Goal: Task Accomplishment & Management: Use online tool/utility

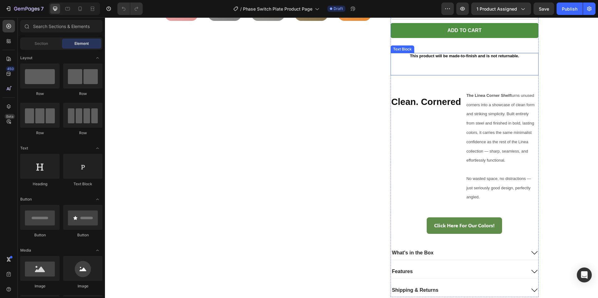
scroll to position [280, 0]
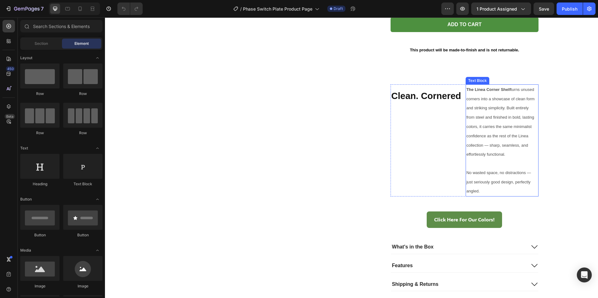
click at [488, 180] on span "No wasted space, no distractions — just seriously good design, perfectly angled." at bounding box center [498, 181] width 64 height 23
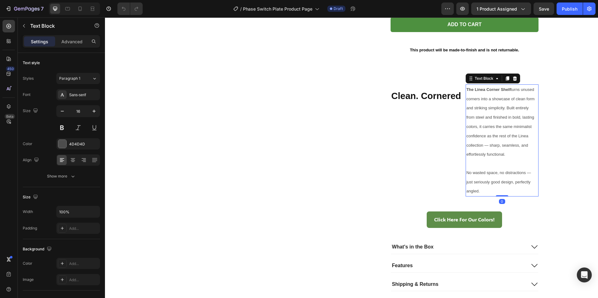
click at [484, 192] on p "No wasted space, no distractions — just seriously good design, perfectly angled." at bounding box center [501, 182] width 71 height 28
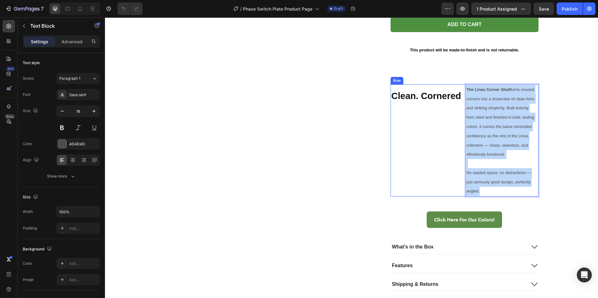
drag, startPoint x: 482, startPoint y: 192, endPoint x: 464, endPoint y: 89, distance: 105.0
click at [466, 89] on div "The Linea Corner Shelf turns unused corners into a showcase of clean form and s…" at bounding box center [502, 140] width 73 height 112
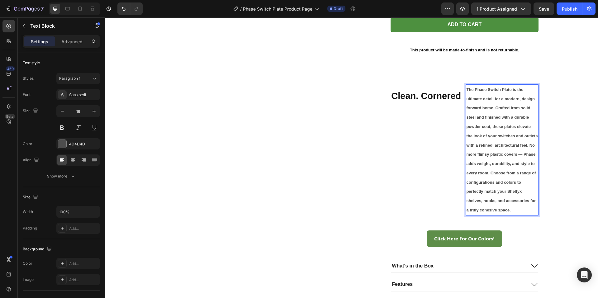
click at [514, 211] on p "The Phase Switch Plate is the ultimate detail for a modern, design-forward home…" at bounding box center [501, 150] width 71 height 130
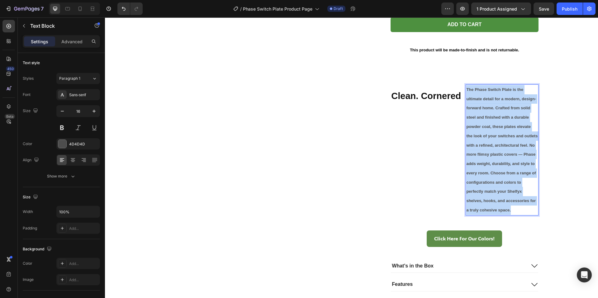
drag, startPoint x: 514, startPoint y: 210, endPoint x: 463, endPoint y: 90, distance: 130.8
click at [466, 90] on div "The Phase Switch Plate is the ultimate detail for a modern, design-forward home…" at bounding box center [502, 149] width 73 height 131
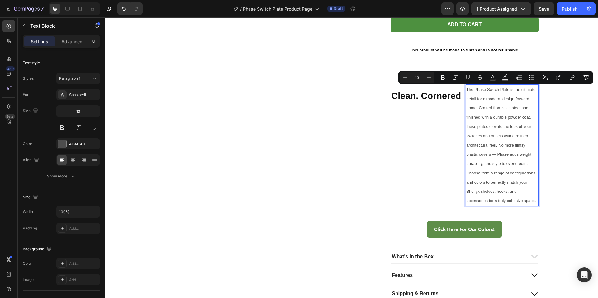
click at [375, 124] on div "Product Images Phase Single Switch Plates w/Outlet Product Title $40.00 Product…" at bounding box center [352, 38] width 374 height 526
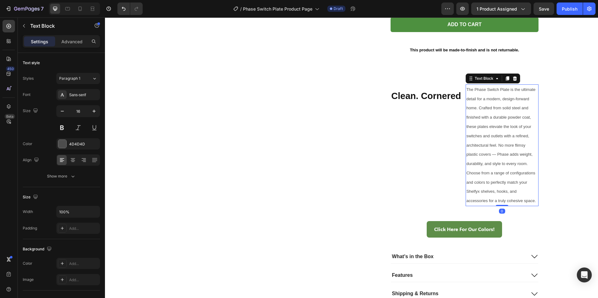
click at [473, 90] on span "The Phase Switch Plate is the ultimate detail for a modern, design-forward home…" at bounding box center [500, 145] width 69 height 116
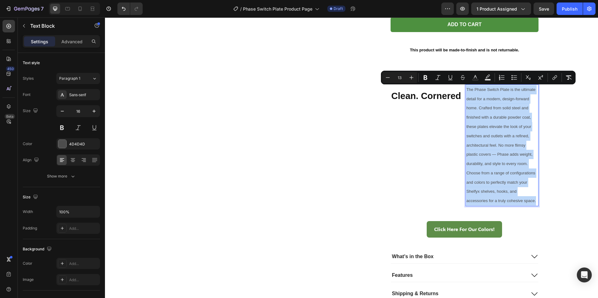
click at [473, 89] on span "The Phase Switch Plate is the ultimate detail for a modern, design-forward home…" at bounding box center [500, 145] width 69 height 116
drag, startPoint x: 474, startPoint y: 89, endPoint x: 487, endPoint y: 89, distance: 13.1
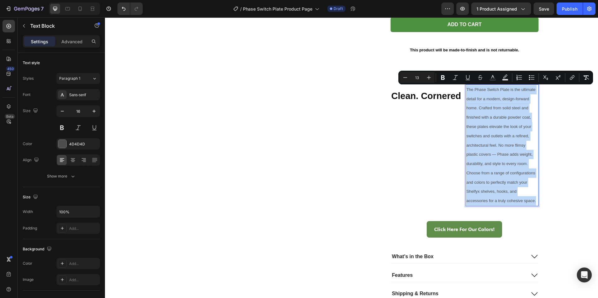
click at [487, 89] on span "The Phase Switch Plate is the ultimate detail for a modern, design-forward home…" at bounding box center [500, 145] width 69 height 116
drag, startPoint x: 485, startPoint y: 104, endPoint x: 495, endPoint y: 100, distance: 10.2
click at [485, 104] on p "The Phase Switch Plate is the ultimate detail for a modern, design-forward home…" at bounding box center [501, 145] width 71 height 121
click at [507, 93] on p "The Phase Switch Plate is the ultimate detail for a modern, design-forward home…" at bounding box center [501, 145] width 71 height 121
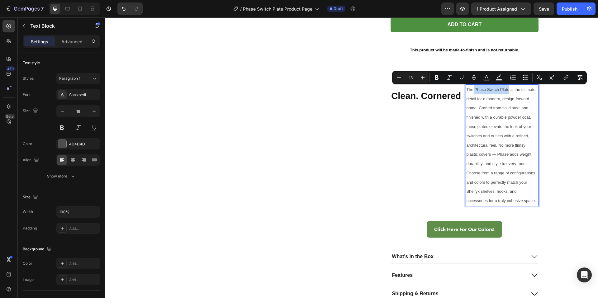
drag, startPoint x: 507, startPoint y: 89, endPoint x: 473, endPoint y: 91, distance: 34.0
click at [473, 91] on span "The Phase Switch Plate is the ultimate detail for a modern, design-forward home…" at bounding box center [500, 145] width 69 height 116
click at [341, 124] on div "Product Images" at bounding box center [268, 38] width 207 height 526
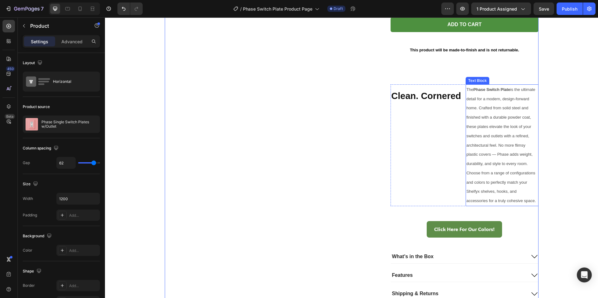
click at [466, 173] on span "The Phase Switch Plate is the ultimate detail for a modern, design-forward home…" at bounding box center [500, 145] width 69 height 116
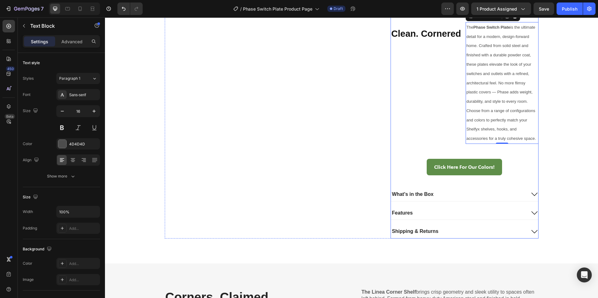
click at [449, 196] on div "What's in the Box" at bounding box center [458, 194] width 135 height 8
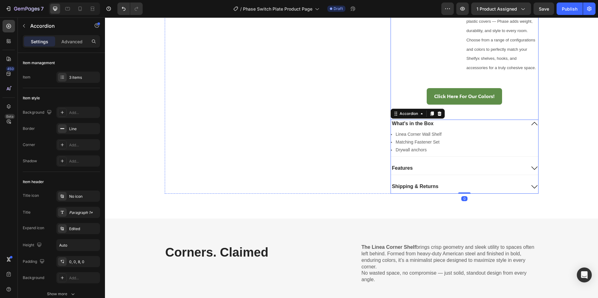
scroll to position [436, 0]
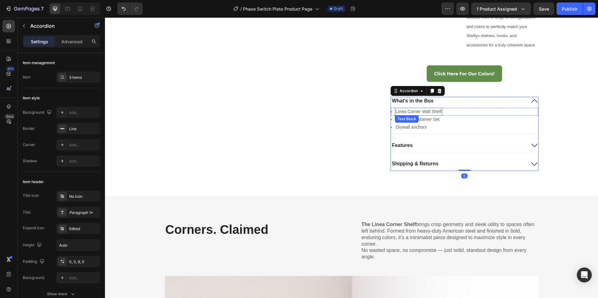
click at [426, 111] on p "Linea Corner Wall Shelf" at bounding box center [419, 111] width 46 height 7
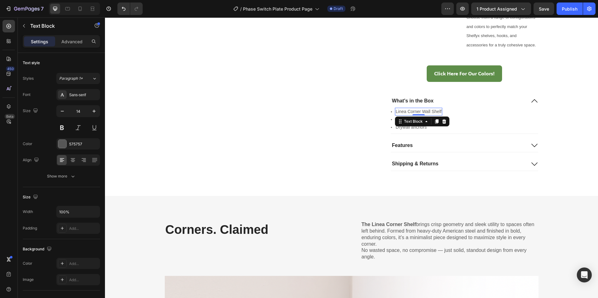
click at [426, 111] on p "Linea Corner Wall Shelf" at bounding box center [419, 111] width 46 height 7
click at [436, 110] on p "Linea Corner Wall Shelf" at bounding box center [419, 111] width 46 height 7
drag, startPoint x: 439, startPoint y: 111, endPoint x: 393, endPoint y: 112, distance: 45.2
click at [396, 113] on p "Linea Corner Wall Shelf" at bounding box center [419, 111] width 46 height 7
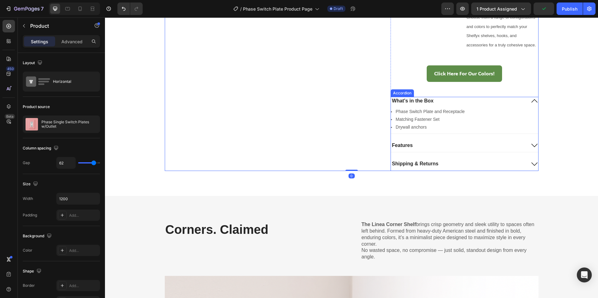
click at [435, 150] on div "Features" at bounding box center [464, 146] width 147 height 11
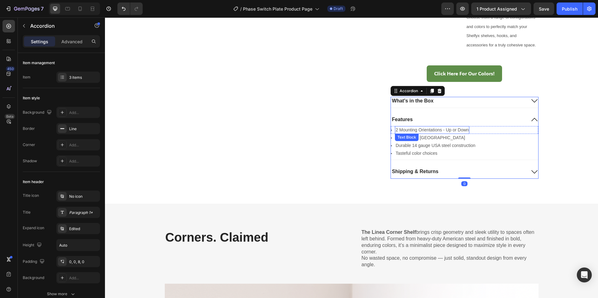
click at [454, 127] on p "2 Mounting Orientations - Up or Down" at bounding box center [432, 130] width 73 height 7
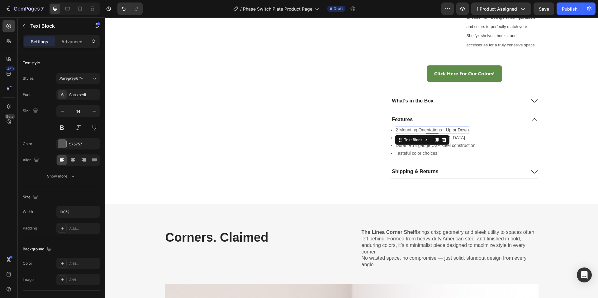
click at [464, 130] on p "2 Mounting Orientations - Up or Down" at bounding box center [432, 130] width 73 height 7
click at [465, 130] on p "2 Mounting Orientations - Up or Down" at bounding box center [432, 130] width 73 height 7
click at [466, 130] on p "2 Mounting Orientations - Up or Down" at bounding box center [432, 130] width 73 height 7
drag, startPoint x: 467, startPoint y: 130, endPoint x: 394, endPoint y: 131, distance: 72.3
click at [395, 131] on div "2 Mounting Orientations - Up or Down" at bounding box center [432, 130] width 74 height 8
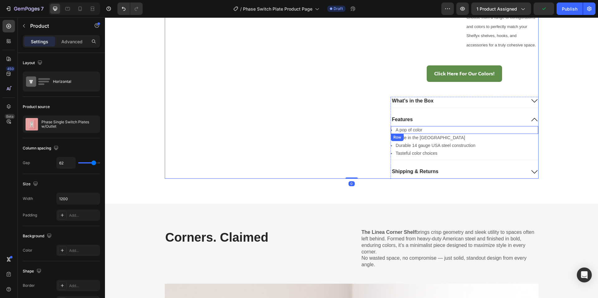
click at [422, 130] on div "Icon A pop of color Text Block Row" at bounding box center [464, 130] width 147 height 8
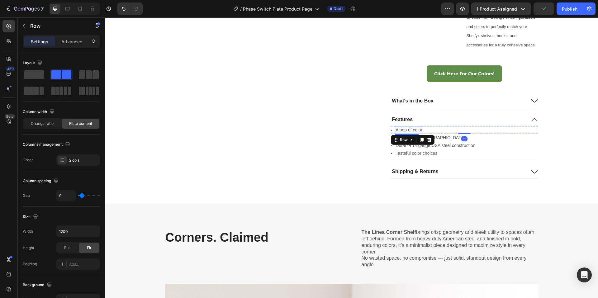
click at [420, 131] on p "A pop of color" at bounding box center [409, 130] width 27 height 7
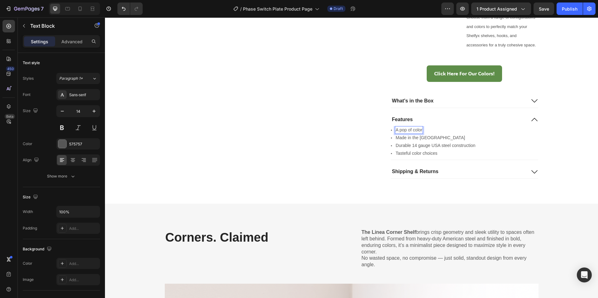
click at [412, 131] on p "A pop of color" at bounding box center [409, 130] width 27 height 7
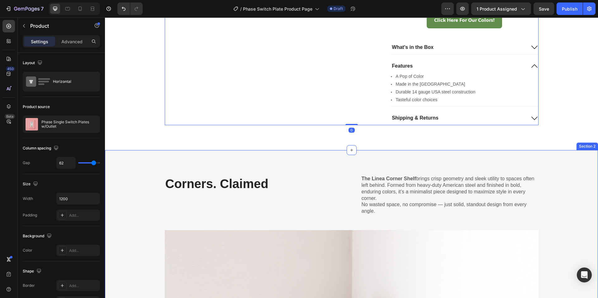
scroll to position [498, 0]
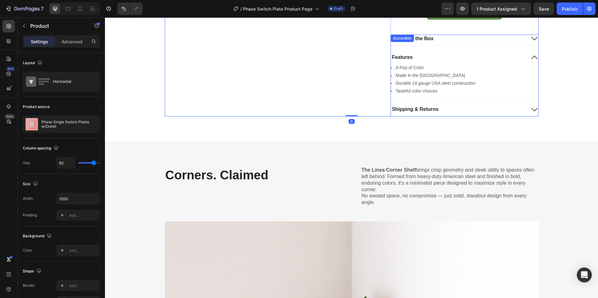
click at [451, 115] on div "Shipping & Returns" at bounding box center [464, 110] width 147 height 11
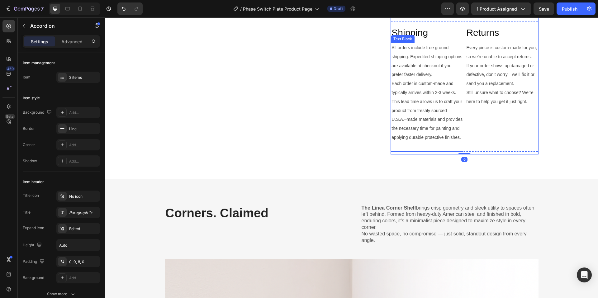
scroll to position [717, 0]
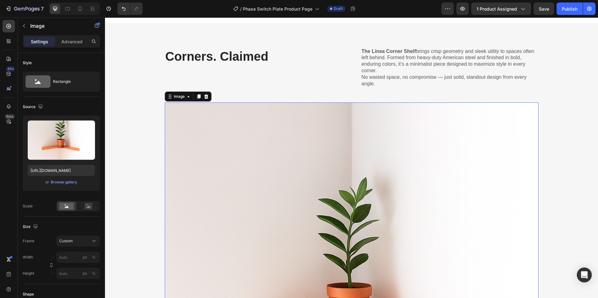
click at [411, 139] on img at bounding box center [352, 289] width 374 height 374
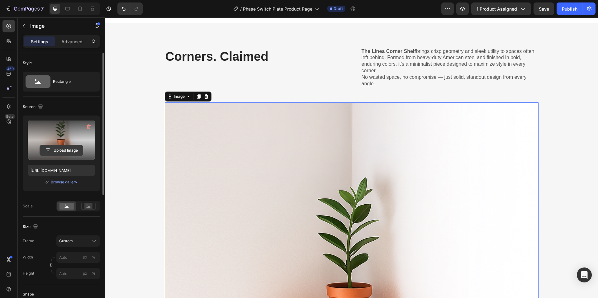
click at [66, 147] on input "file" at bounding box center [61, 150] width 43 height 11
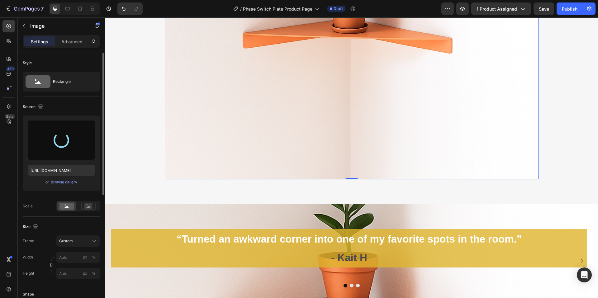
scroll to position [1153, 0]
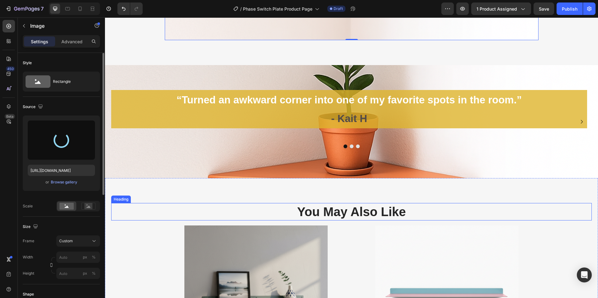
click at [261, 161] on div "“Turned an awkward corner into one of my favorite spots in the room.” - Kait H …" at bounding box center [351, 121] width 493 height 113
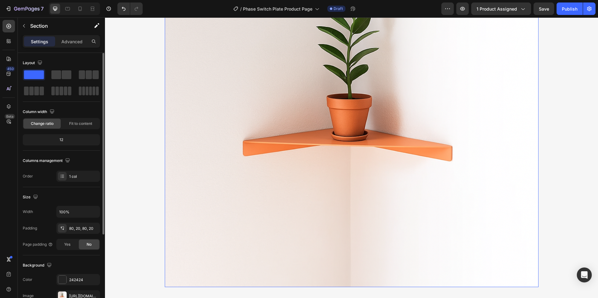
scroll to position [903, 0]
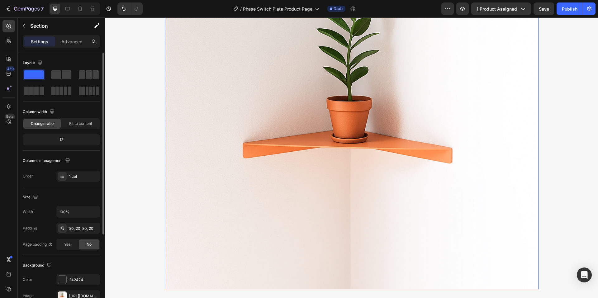
click at [231, 213] on img at bounding box center [352, 103] width 374 height 374
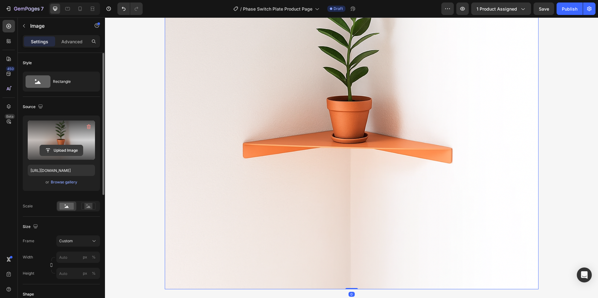
click at [64, 152] on input "file" at bounding box center [61, 150] width 43 height 11
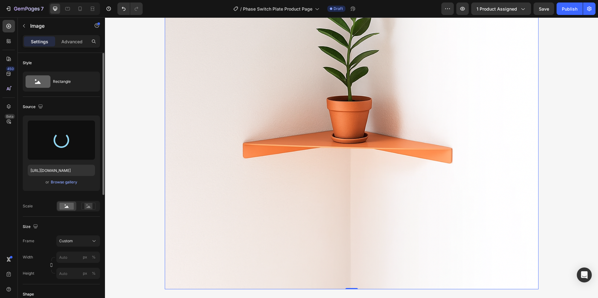
type input "https://cdn.shopify.com/s/files/1/0766/9242/2904/files/gempages_575345851589722…"
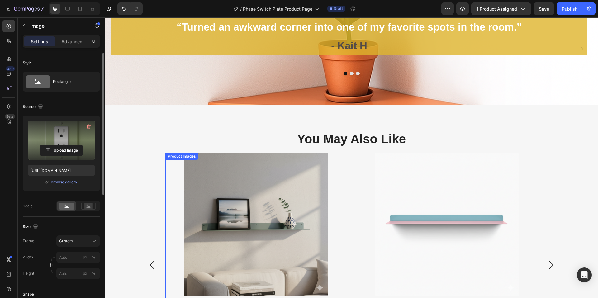
scroll to position [1246, 0]
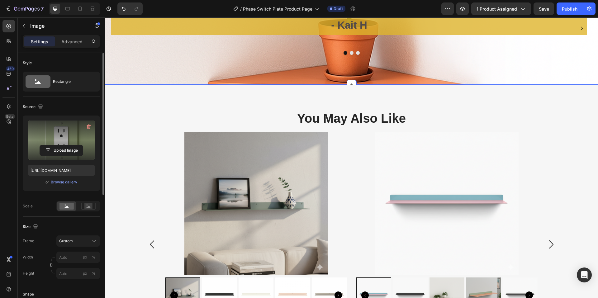
click at [303, 74] on div "“Turned an awkward corner into one of my favorite spots in the room.” - Kait H …" at bounding box center [351, 28] width 493 height 113
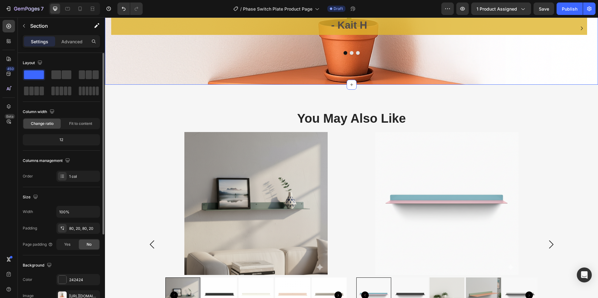
click at [251, 67] on div "“Turned an awkward corner into one of my favorite spots in the room.” - Kait H …" at bounding box center [351, 28] width 493 height 113
click at [243, 77] on div "“Turned an awkward corner into one of my favorite spots in the room.” - Kait H …" at bounding box center [351, 28] width 493 height 113
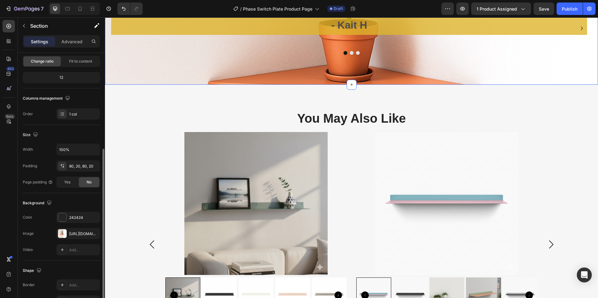
scroll to position [93, 0]
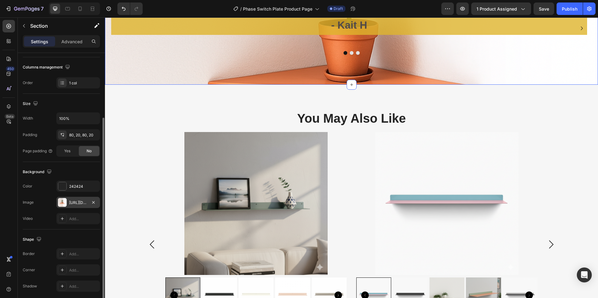
click at [77, 201] on div "https://cdn.shopify.com/s/files/1/0766/9242/2904/files/gempages_575345851589722…" at bounding box center [78, 203] width 18 height 6
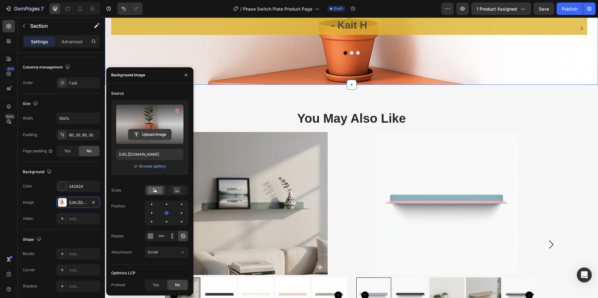
click at [152, 133] on input "file" at bounding box center [149, 134] width 43 height 11
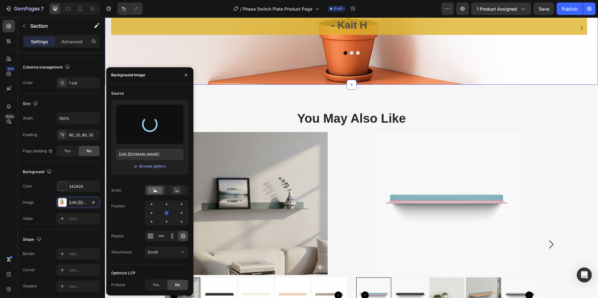
type input "https://cdn.shopify.com/s/files/1/0766/9242/2904/files/gempages_575345851589722…"
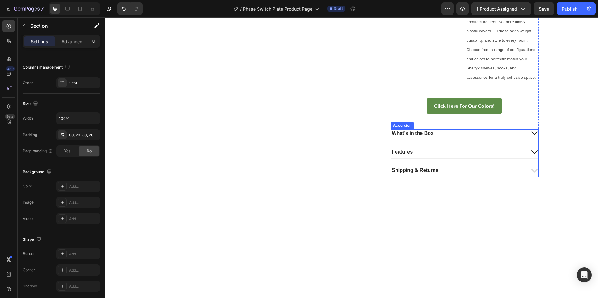
scroll to position [249, 0]
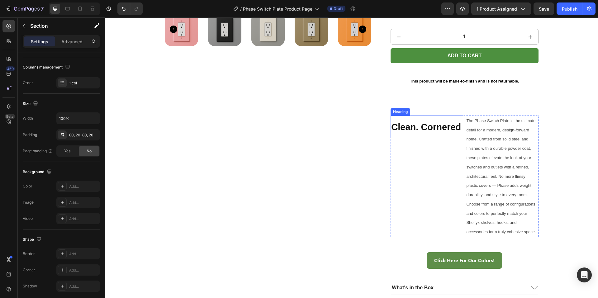
click at [445, 130] on strong "Clean. Cornered" at bounding box center [426, 127] width 70 height 10
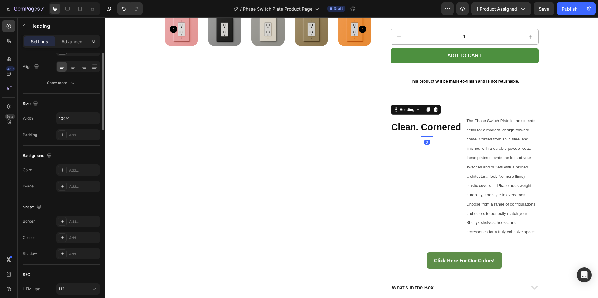
scroll to position [0, 0]
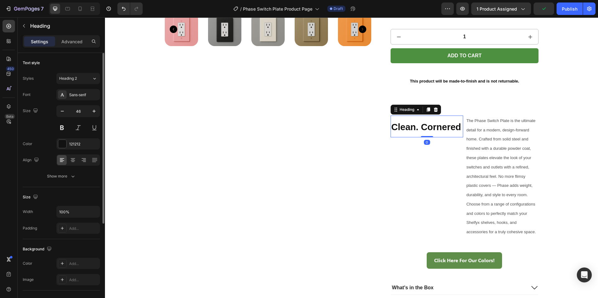
click at [458, 126] on strong "Clean. Cornered" at bounding box center [426, 127] width 70 height 10
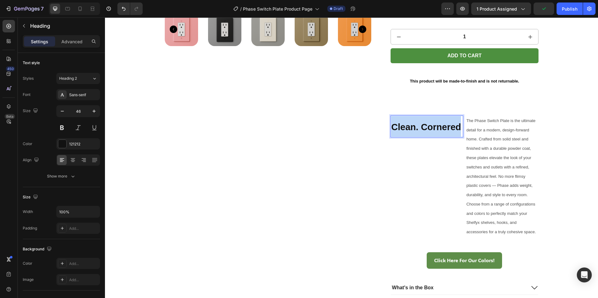
drag, startPoint x: 458, startPoint y: 126, endPoint x: 391, endPoint y: 128, distance: 67.0
click at [392, 128] on strong "Clean. Cornered" at bounding box center [426, 127] width 70 height 10
click at [330, 130] on div "Product Images" at bounding box center [268, 69] width 207 height 526
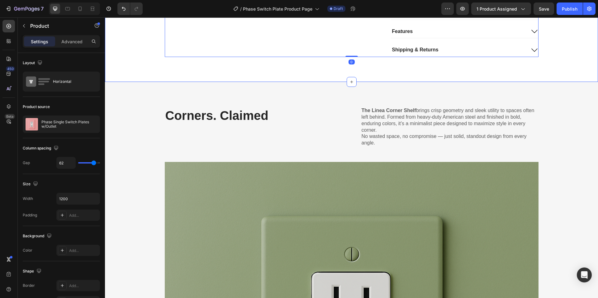
scroll to position [530, 0]
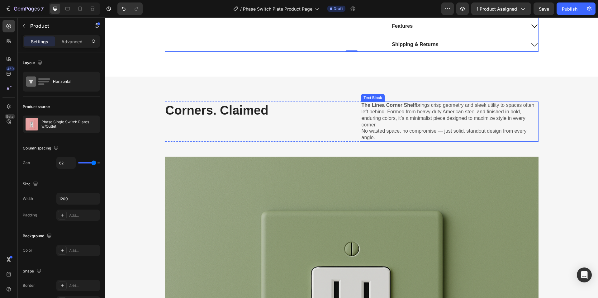
click at [375, 137] on p "No wasted space, no compromise — just solid, standout design from every angle." at bounding box center [450, 134] width 176 height 13
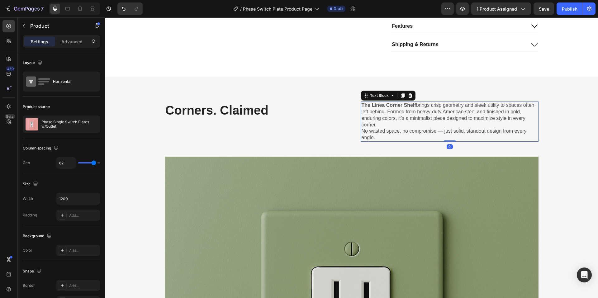
click at [375, 137] on p "No wasted space, no compromise — just solid, standout design from every angle." at bounding box center [450, 134] width 176 height 13
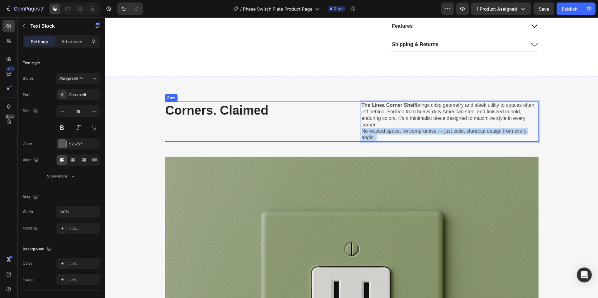
drag, startPoint x: 377, startPoint y: 137, endPoint x: 358, endPoint y: 105, distance: 37.2
click at [358, 105] on div "Corners. Claimed Heading The Linea Corner Shelf brings crisp geometry and sleek…" at bounding box center [352, 122] width 374 height 40
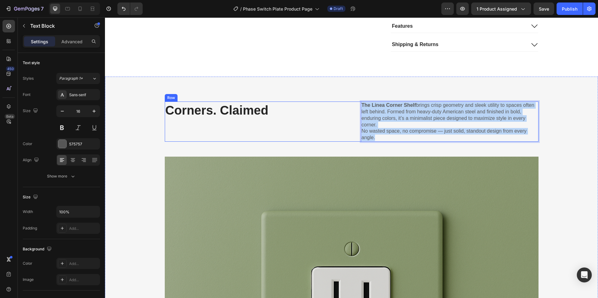
drag, startPoint x: 375, startPoint y: 139, endPoint x: 354, endPoint y: 105, distance: 40.5
click at [354, 105] on div "Corners. Claimed Heading The Linea Corner Shelf brings crisp geometry and sleek…" at bounding box center [352, 122] width 374 height 40
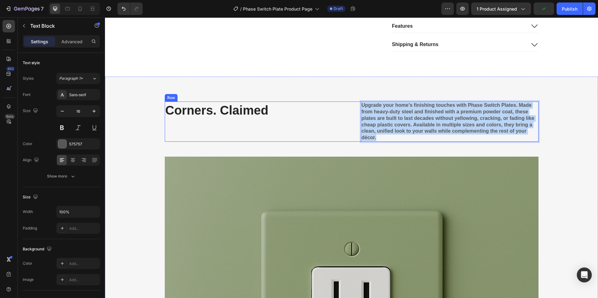
drag, startPoint x: 359, startPoint y: 123, endPoint x: 349, endPoint y: 104, distance: 21.0
click at [349, 104] on div "Corners. Claimed Heading Upgrade your home’s finishing touches with Phase Switc…" at bounding box center [352, 122] width 374 height 40
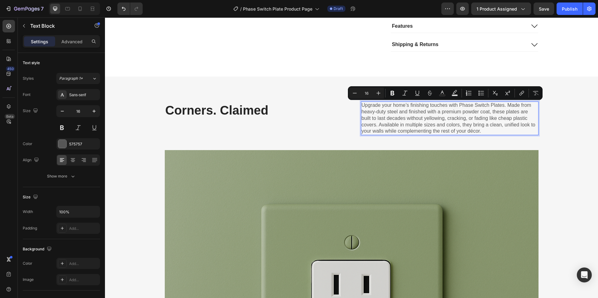
click at [455, 107] on p "Upgrade your home’s finishing touches with Phase Switch Plates. Made from heavy…" at bounding box center [450, 118] width 176 height 32
click at [456, 106] on p "Upgrade your home’s finishing touches with Phase Switch Plates. Made from heavy…" at bounding box center [450, 118] width 176 height 32
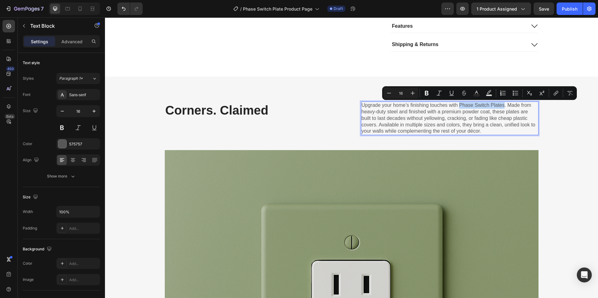
drag, startPoint x: 457, startPoint y: 105, endPoint x: 501, endPoint y: 105, distance: 43.9
click at [501, 105] on p "Upgrade your home’s finishing touches with Phase Switch Plates. Made from heavy…" at bounding box center [450, 118] width 176 height 32
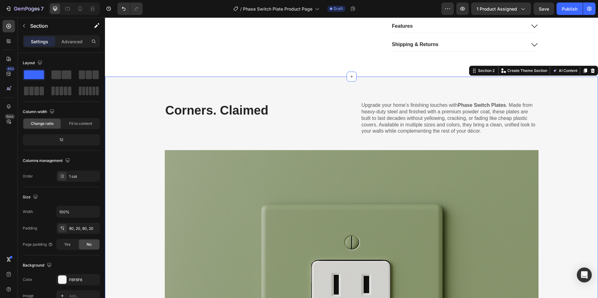
click at [258, 103] on h2 "Corners. Claimed" at bounding box center [242, 110] width 154 height 17
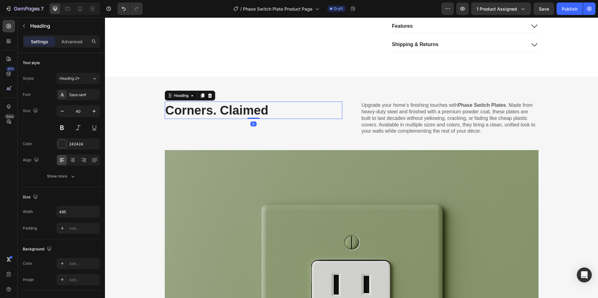
click at [256, 109] on h2 "Corners. Claimed" at bounding box center [242, 110] width 154 height 17
click at [256, 109] on p "Corners. Claimed" at bounding box center [241, 110] width 153 height 16
click at [272, 111] on p "Corners. Claimed" at bounding box center [241, 110] width 153 height 16
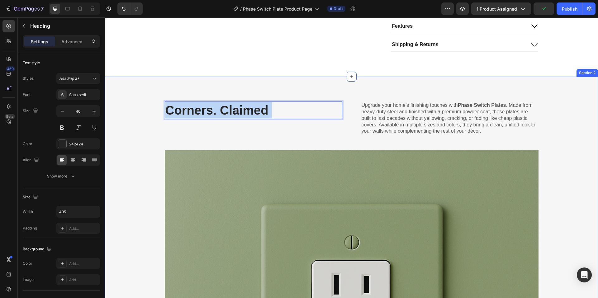
drag, startPoint x: 271, startPoint y: 111, endPoint x: 158, endPoint y: 112, distance: 113.4
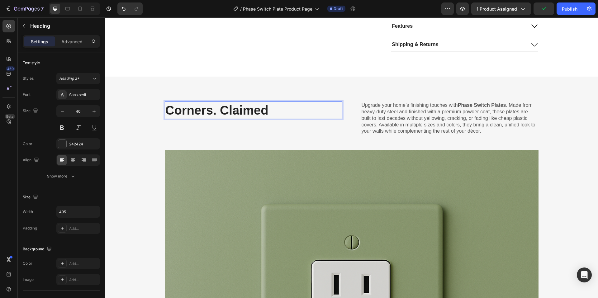
click at [259, 109] on p "Corners. Claimed" at bounding box center [241, 110] width 153 height 16
drag, startPoint x: 265, startPoint y: 110, endPoint x: 166, endPoint y: 113, distance: 99.4
click at [166, 113] on p "Corners. Claimed" at bounding box center [241, 110] width 153 height 16
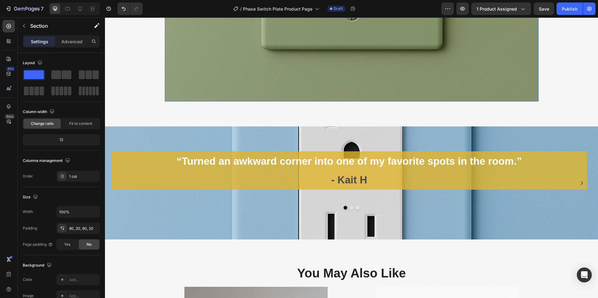
scroll to position [1059, 0]
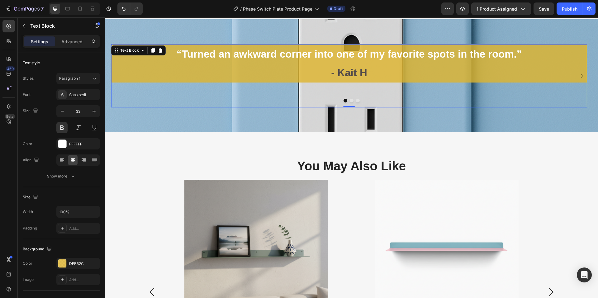
click at [371, 50] on span "“Turned an awkward corner into one of my favorite spots in the room.”" at bounding box center [349, 54] width 345 height 12
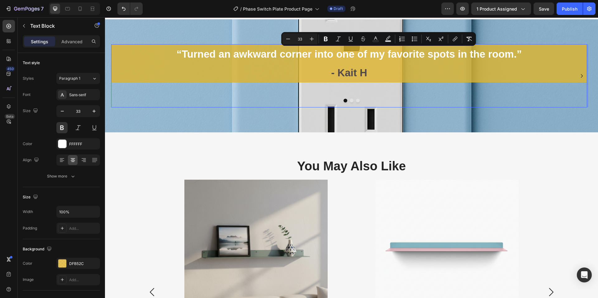
click at [473, 48] on p "“Turned an awkward corner into one of my favorite spots in the room.”" at bounding box center [349, 54] width 475 height 18
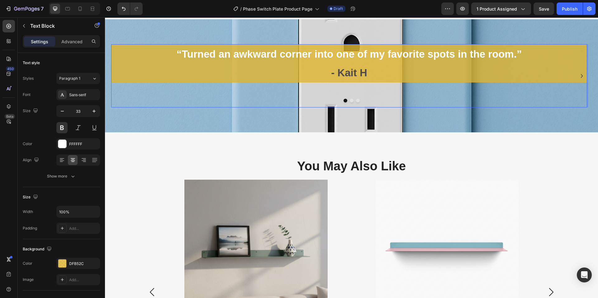
click at [519, 51] on span "“Turned an awkward corner into one of my favorite spots in the room.”" at bounding box center [349, 54] width 345 height 12
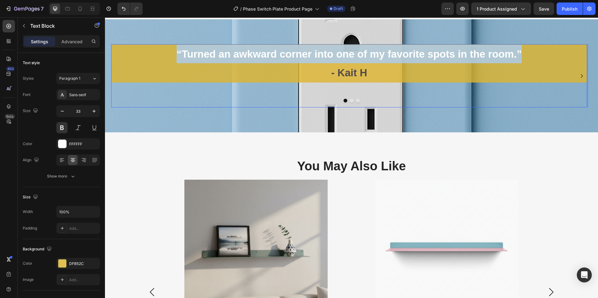
drag, startPoint x: 529, startPoint y: 53, endPoint x: 177, endPoint y: 60, distance: 351.8
click at [177, 60] on p "“Turned an awkward corner into one of my favorite spots in the room.”" at bounding box center [349, 54] width 475 height 18
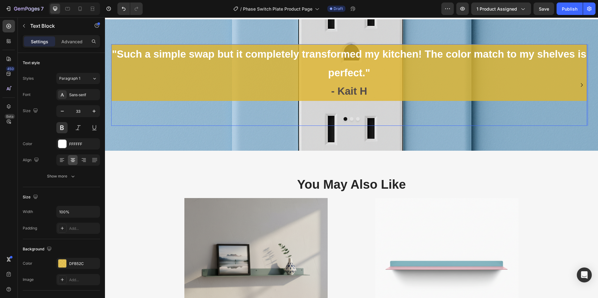
click at [366, 91] on span "- Kait H" at bounding box center [349, 91] width 36 height 12
drag, startPoint x: 368, startPoint y: 91, endPoint x: 341, endPoint y: 92, distance: 27.7
click at [341, 92] on p "- Kait H" at bounding box center [349, 91] width 475 height 18
click at [299, 93] on p "- Courtney E" at bounding box center [349, 91] width 475 height 18
click at [199, 100] on p "- Courtney E" at bounding box center [349, 91] width 475 height 18
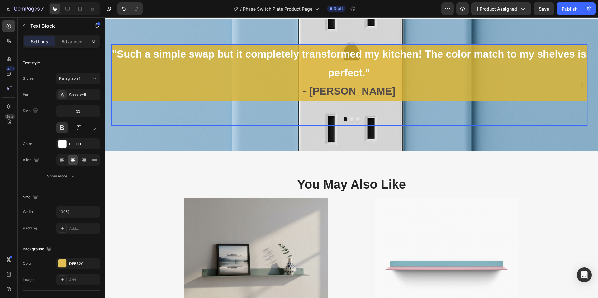
click at [153, 67] on p ""Such a simple swap but it completely transformed my kitchen! The color match t…" at bounding box center [349, 63] width 475 height 37
click at [151, 35] on div ""Such a simple swap but it completely transformed my kitchen! The color match t…" at bounding box center [351, 84] width 493 height 131
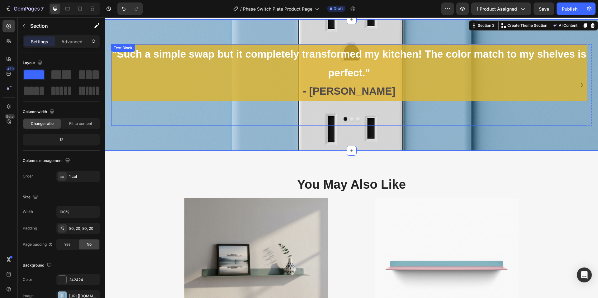
click at [116, 49] on div "Text Block" at bounding box center [122, 48] width 21 height 6
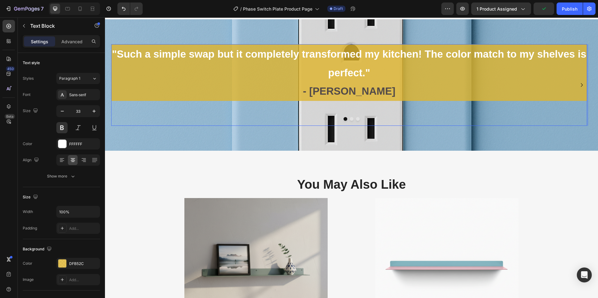
drag, startPoint x: 120, startPoint y: 58, endPoint x: 120, endPoint y: 50, distance: 8.4
click at [120, 58] on span ""Such a simple swap but it completely transformed my kitchen! The color match t…" at bounding box center [349, 63] width 474 height 30
click at [117, 45] on p ""Such a simple swap but it completely transformed my kitchen! The color match t…" at bounding box center [349, 63] width 475 height 37
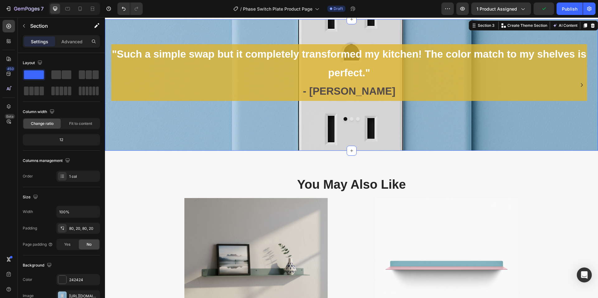
click at [117, 40] on div ""Such a simple swap but it completely transformed my kitchen! The color match t…" at bounding box center [351, 84] width 493 height 131
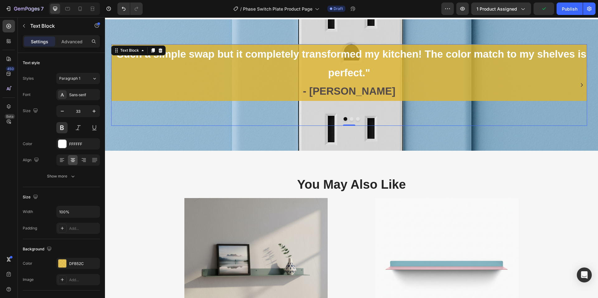
click at [115, 45] on div ""Such a simple swap but it completely transformed my kitchen! The color match t…" at bounding box center [349, 85] width 476 height 82
click at [116, 50] on icon at bounding box center [116, 50] width 5 height 5
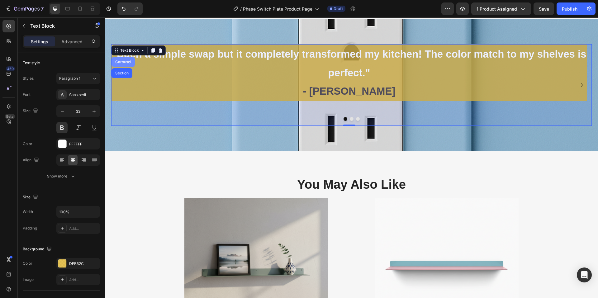
click at [121, 62] on div "Carousel" at bounding box center [123, 62] width 18 height 4
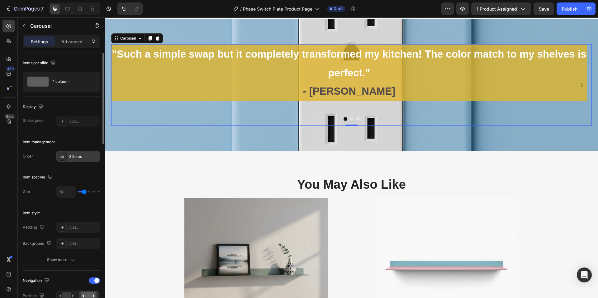
click at [78, 156] on div "3 items" at bounding box center [83, 157] width 29 height 6
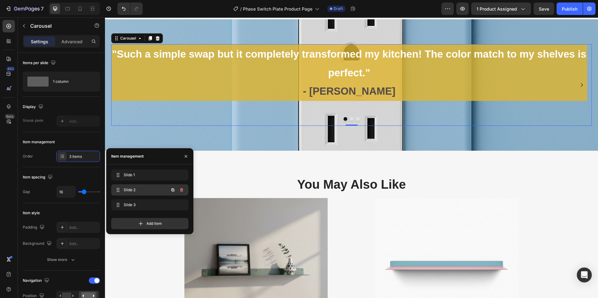
click at [182, 191] on icon "button" at bounding box center [181, 190] width 5 height 5
click at [179, 192] on div "Delete" at bounding box center [178, 190] width 12 height 6
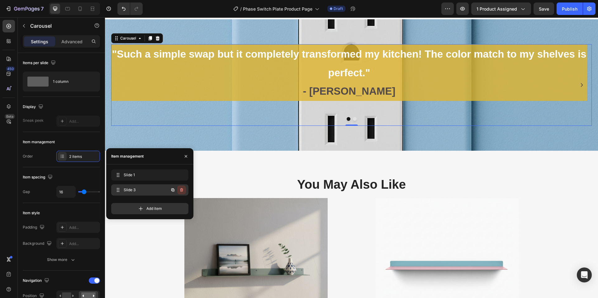
click at [181, 192] on icon "button" at bounding box center [181, 190] width 5 height 5
click at [179, 190] on div "Delete" at bounding box center [178, 190] width 12 height 6
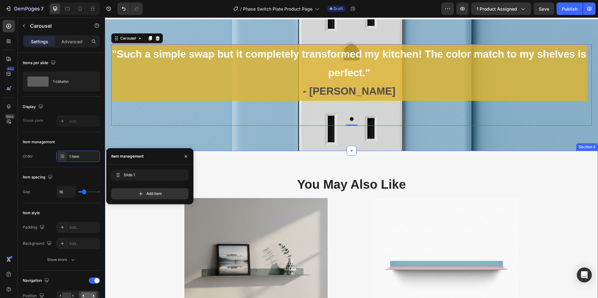
click at [240, 171] on div "You May Also Like Heading Product Images Linea 1 Metal Wall Shelf Product Title…" at bounding box center [351, 299] width 493 height 297
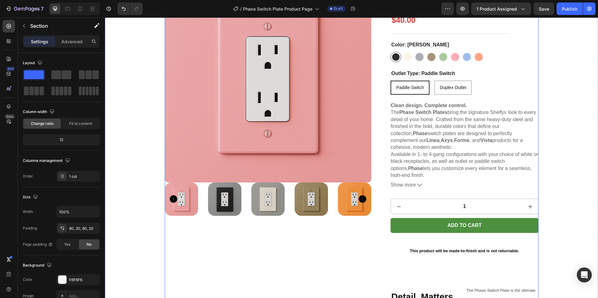
scroll to position [0, 0]
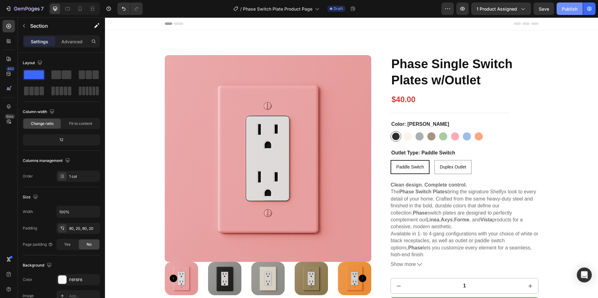
drag, startPoint x: 574, startPoint y: 7, endPoint x: 462, endPoint y: 4, distance: 111.6
click at [574, 7] on div "Publish" at bounding box center [570, 9] width 16 height 7
click at [21, 9] on icon "button" at bounding box center [27, 9] width 26 height 5
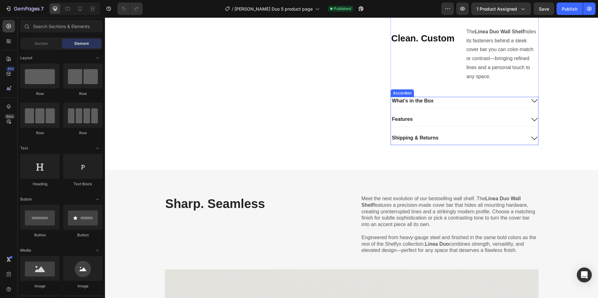
click at [438, 139] on div "Shipping & Returns" at bounding box center [458, 138] width 135 height 8
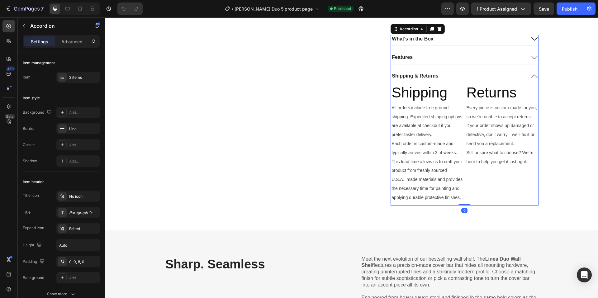
scroll to position [405, 0]
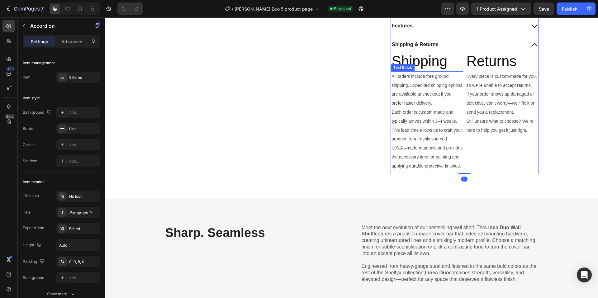
click at [439, 121] on span "Each order is custom-made and typically arrives within 3–4 weeks." at bounding box center [424, 117] width 65 height 14
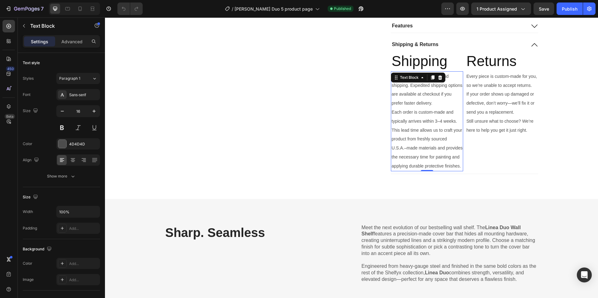
click at [439, 121] on span "Each order is custom-made and typically arrives within 3–4 weeks." at bounding box center [424, 117] width 65 height 14
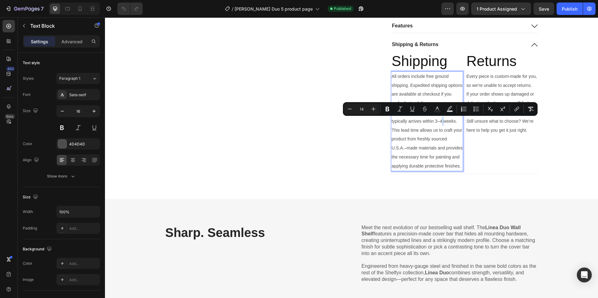
click at [440, 121] on span "Each order is custom-made and typically arrives within 3–4 weeks." at bounding box center [424, 117] width 65 height 14
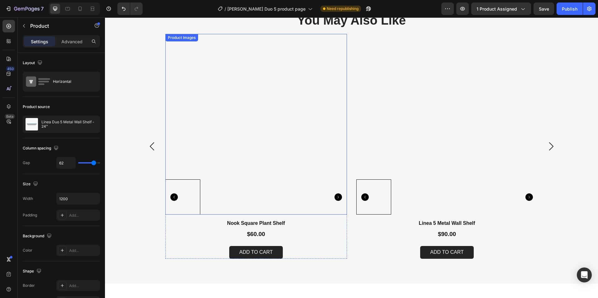
scroll to position [1153, 0]
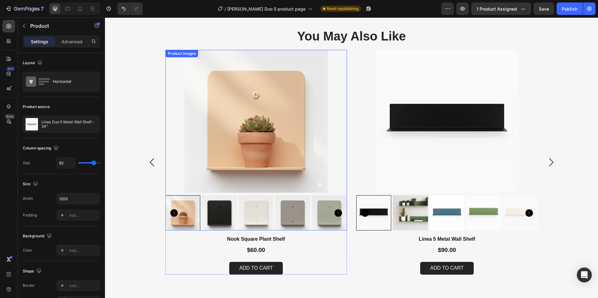
click at [176, 84] on img at bounding box center [256, 121] width 182 height 143
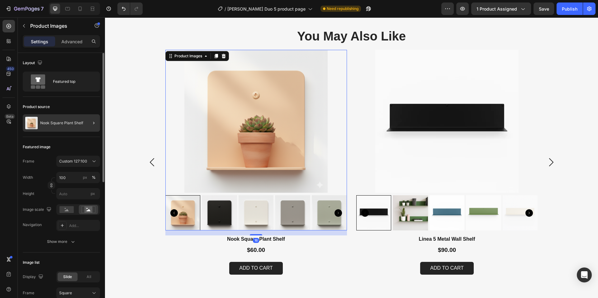
click at [92, 119] on div at bounding box center [91, 122] width 17 height 17
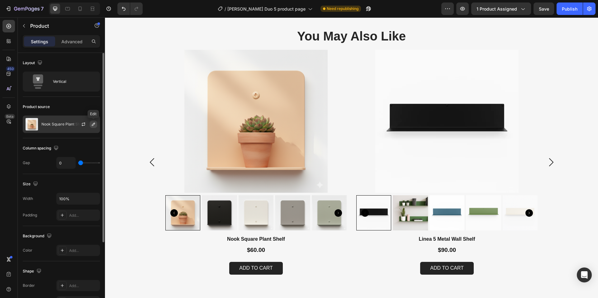
click at [93, 125] on icon "button" at bounding box center [93, 124] width 5 height 5
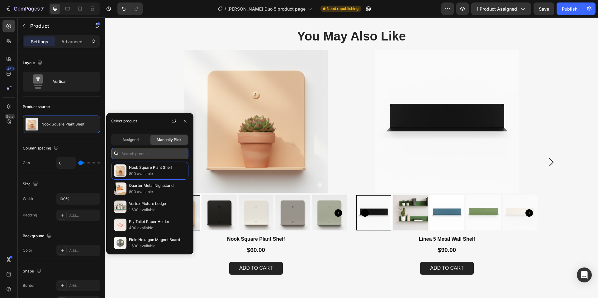
click at [140, 151] on input "text" at bounding box center [149, 153] width 77 height 11
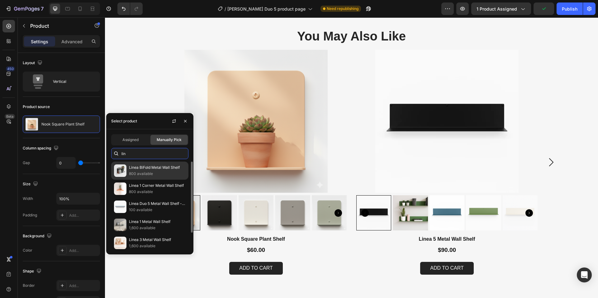
type input "lin"
click at [155, 171] on p "800 available" at bounding box center [157, 174] width 57 height 6
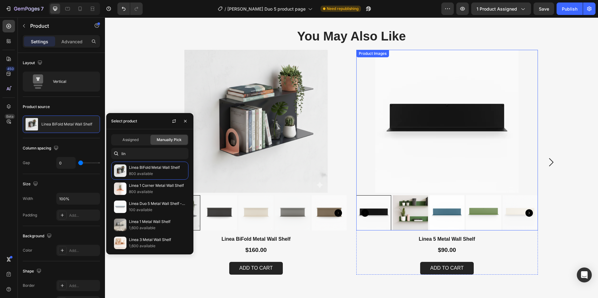
click at [365, 74] on img at bounding box center [447, 121] width 182 height 143
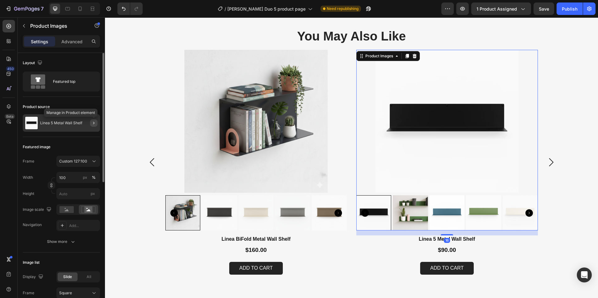
click at [95, 124] on icon "button" at bounding box center [93, 123] width 5 height 5
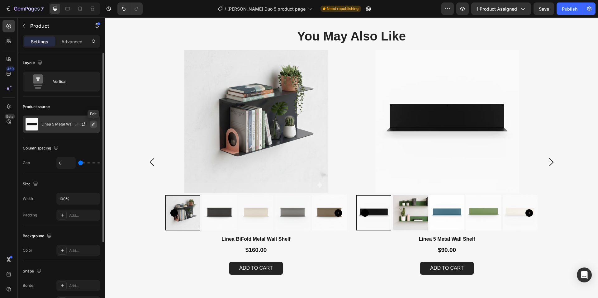
click at [94, 123] on icon "button" at bounding box center [93, 124] width 3 height 3
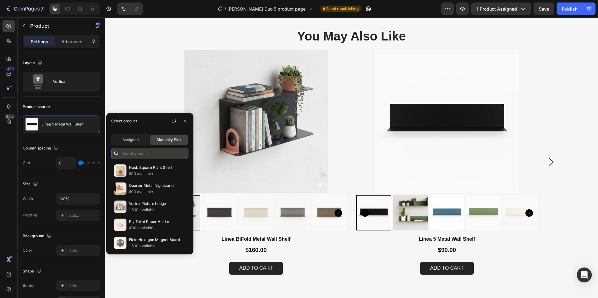
click at [135, 155] on input "text" at bounding box center [149, 153] width 77 height 11
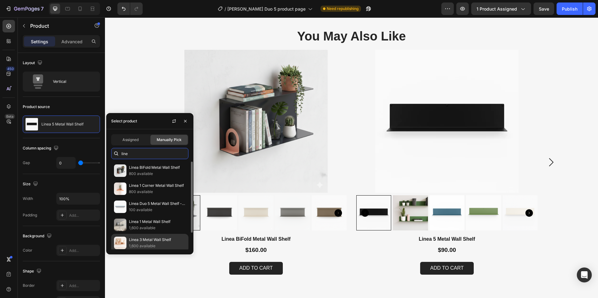
type input "line"
click at [146, 236] on div "Linea 3 Metal Wall Shelf 1,600 available" at bounding box center [149, 243] width 77 height 18
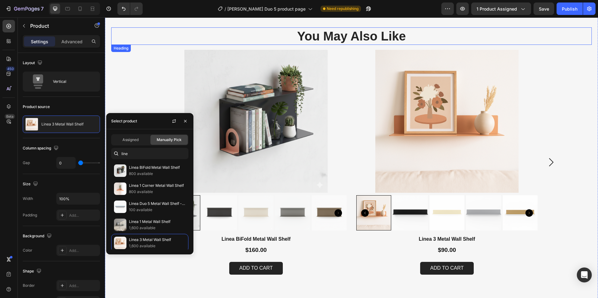
click at [481, 42] on h2 "You May Also Like" at bounding box center [352, 35] width 374 height 17
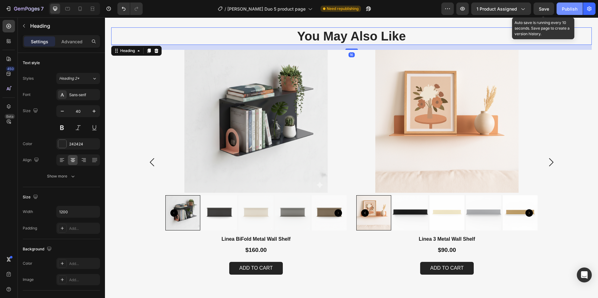
click at [564, 10] on div "Publish" at bounding box center [570, 9] width 16 height 7
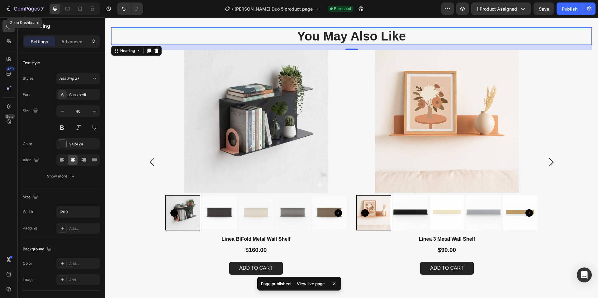
drag, startPoint x: 34, startPoint y: 7, endPoint x: 38, endPoint y: 16, distance: 9.6
click at [34, 7] on icon "button" at bounding box center [27, 9] width 26 height 5
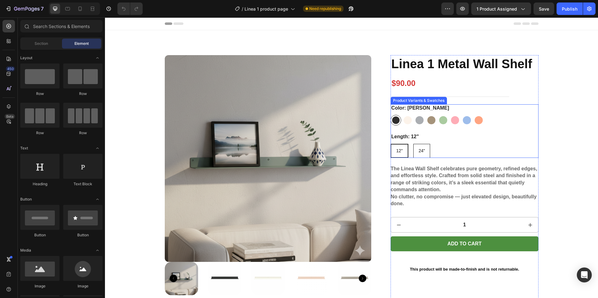
click at [422, 151] on span "24"" at bounding box center [422, 150] width 7 height 5
click at [413, 144] on input "24" 24" 24"" at bounding box center [413, 144] width 0 height 0
radio input "true"
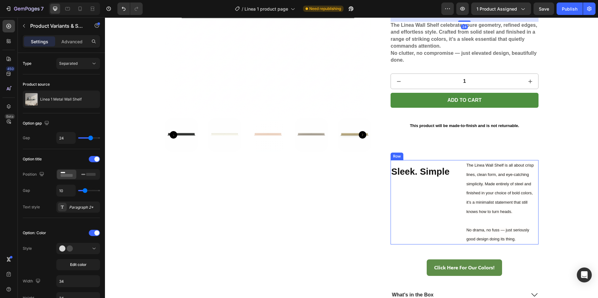
scroll to position [93, 0]
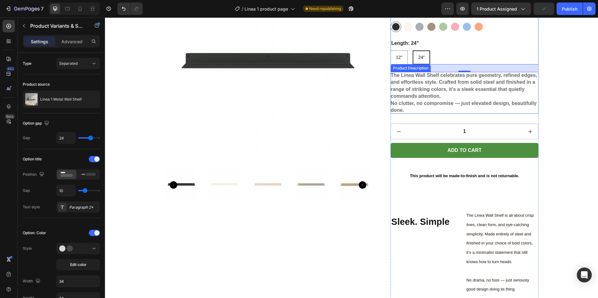
click at [435, 102] on strong "No clutter, no compromise — just elevated design, beautifully done." at bounding box center [464, 107] width 146 height 12
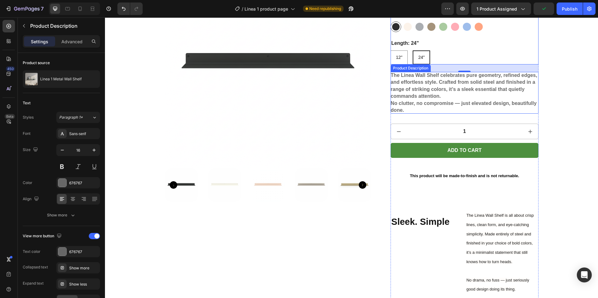
click at [435, 102] on strong "No clutter, no compromise — just elevated design, beautifully done." at bounding box center [464, 107] width 146 height 12
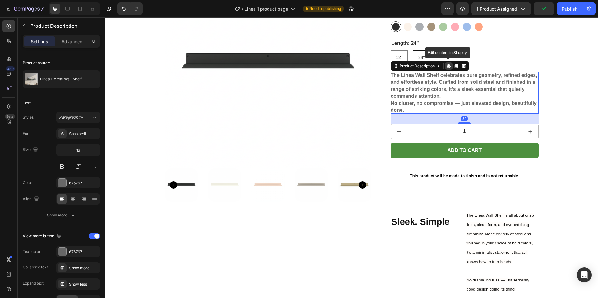
click at [412, 109] on div "The Linea Wall Shelf celebrates pure geometry, refined edges, and effortless st…" at bounding box center [465, 93] width 148 height 42
click at [406, 111] on div "The Linea Wall Shelf celebrates pure geometry, refined edges, and effortless st…" at bounding box center [465, 93] width 148 height 42
click at [407, 107] on div "The Linea Wall Shelf celebrates pure geometry, refined edges, and effortless st…" at bounding box center [465, 93] width 148 height 42
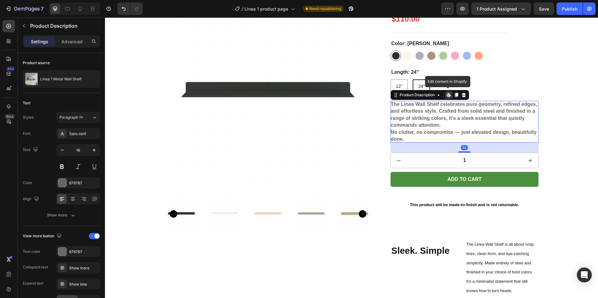
scroll to position [62, 0]
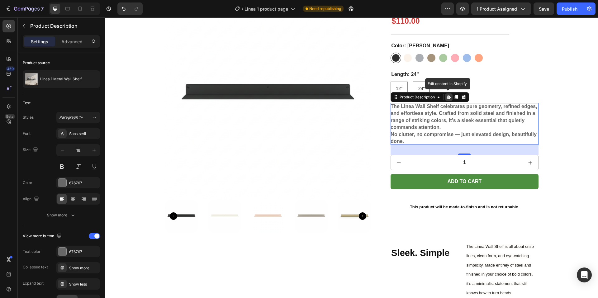
click at [409, 136] on strong "No clutter, no compromise — just elevated design, beautifully done." at bounding box center [464, 138] width 146 height 12
click at [439, 130] on div "The Linea Wall Shelf celebrates pure geometry, refined edges, and effortless st…" at bounding box center [465, 124] width 148 height 42
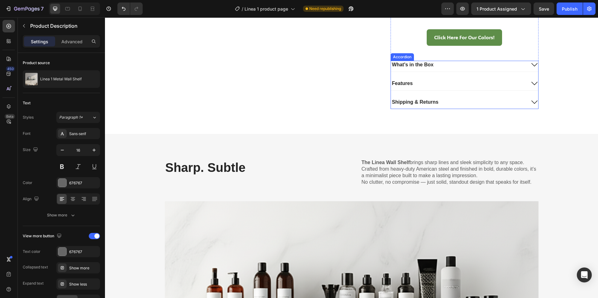
click at [437, 92] on div "What's in the Box Features Shipping & Returns" at bounding box center [465, 85] width 148 height 48
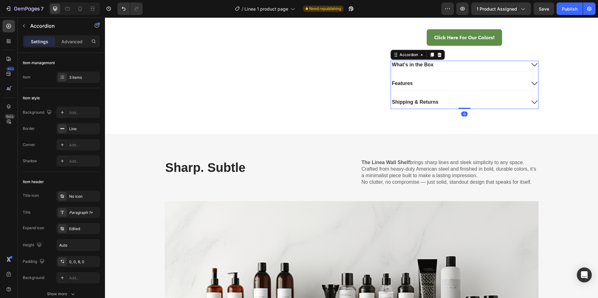
click at [439, 101] on div "Shipping & Returns" at bounding box center [458, 102] width 135 height 8
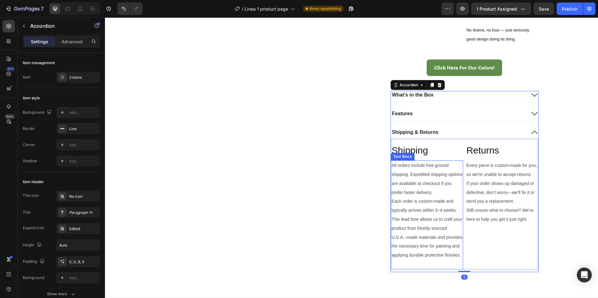
scroll to position [343, 0]
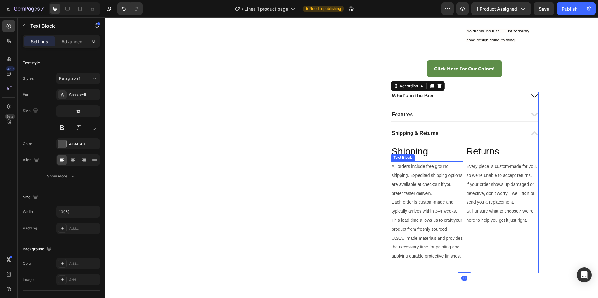
click at [440, 212] on span "Each order is custom-made and typically arrives within 3–4 weeks." at bounding box center [424, 207] width 65 height 14
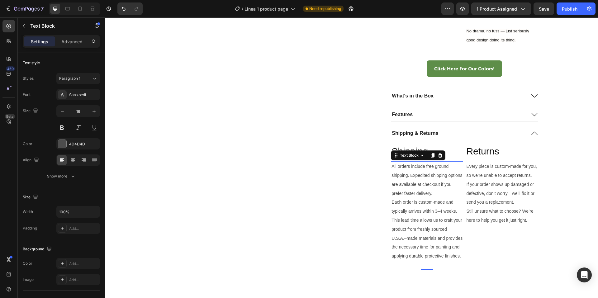
click at [440, 212] on span "Each order is custom-made and typically arrives within 3–4 weeks." at bounding box center [424, 207] width 65 height 14
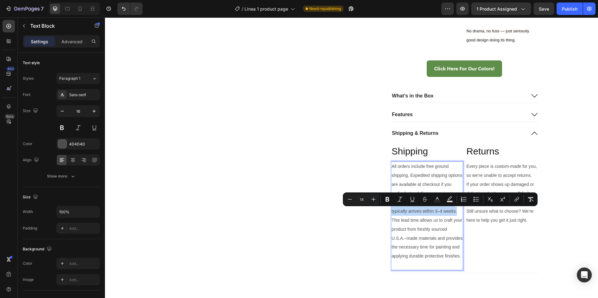
click at [440, 212] on span "Each order is custom-made and typically arrives within 3–4 weeks." at bounding box center [424, 207] width 65 height 14
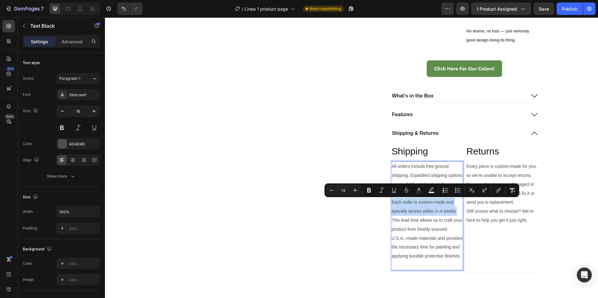
click at [440, 212] on span "Each order is custom-made and typically arrives within 3–4 weeks." at bounding box center [424, 207] width 65 height 14
click at [439, 212] on span "Each order is custom-made and typically arrives within 3–4 weeks." at bounding box center [424, 207] width 65 height 14
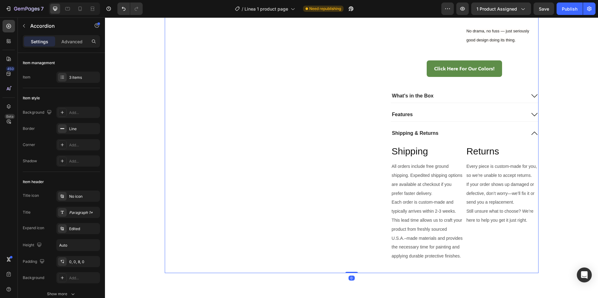
click at [443, 103] on div "What's in the Box Features Shipping & Returns Shipping Heading All orders inclu…" at bounding box center [465, 182] width 148 height 181
click at [433, 112] on div "Features" at bounding box center [458, 115] width 135 height 8
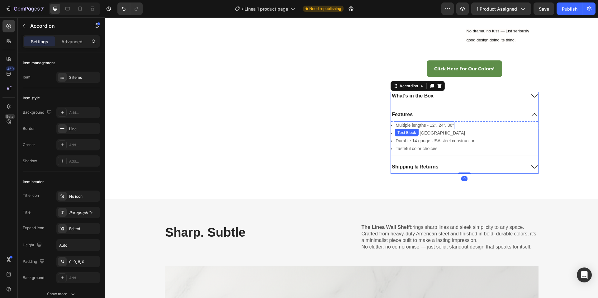
click at [451, 125] on p "Multiple lengths - 12", 24", 36"" at bounding box center [425, 125] width 58 height 7
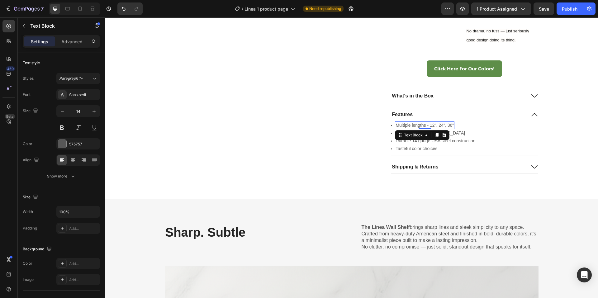
click at [451, 125] on p "Multiple lengths - 12", 24", 36"" at bounding box center [425, 125] width 58 height 7
click at [406, 92] on div "What's in the Box" at bounding box center [413, 96] width 44 height 8
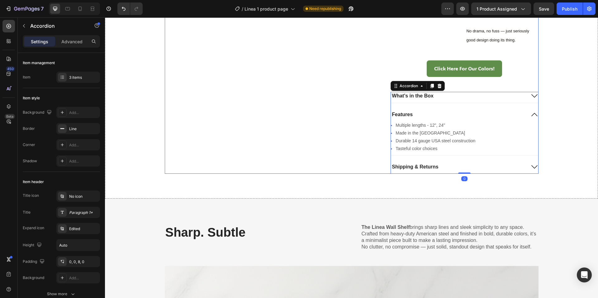
click at [458, 93] on div "What's in the Box" at bounding box center [458, 96] width 135 height 8
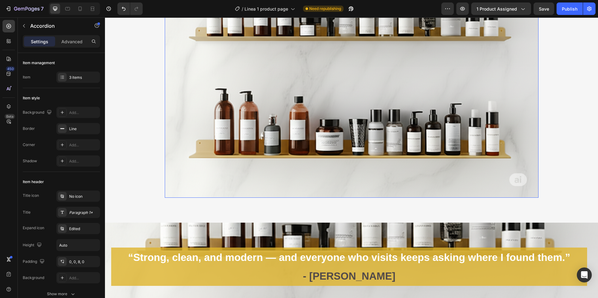
scroll to position [685, 0]
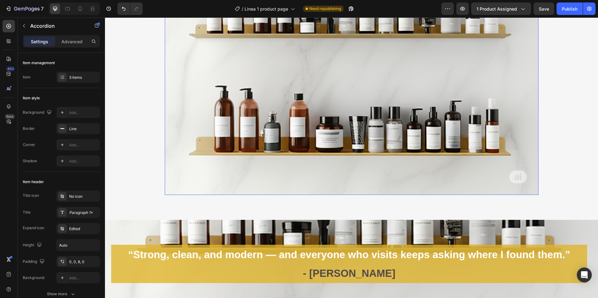
click at [331, 109] on img at bounding box center [352, 56] width 374 height 280
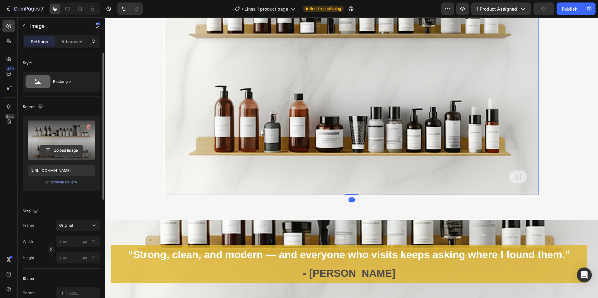
click at [69, 154] on input "file" at bounding box center [61, 150] width 43 height 11
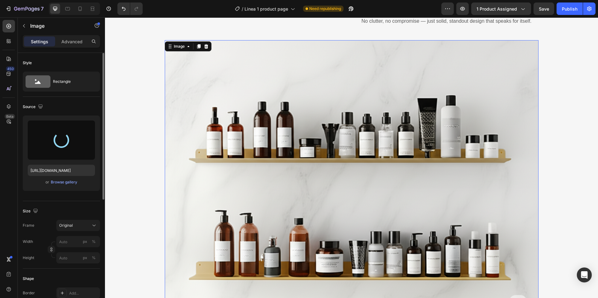
type input "https://cdn.shopify.com/s/files/1/0766/9242/2904/files/gempages_575345851589722…"
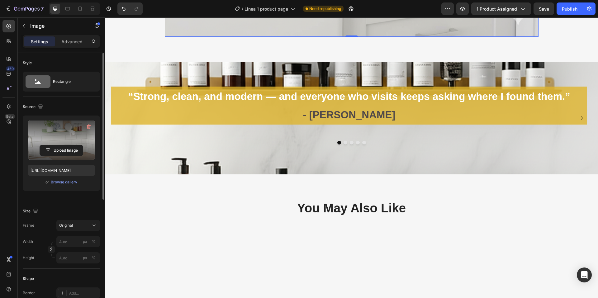
scroll to position [966, 0]
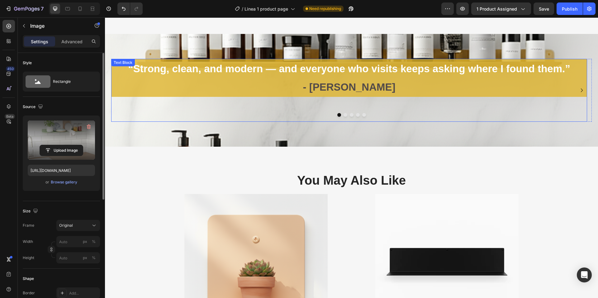
click at [273, 121] on div "“Strong, clean, and modern — and everyone who visits keeps asking where I found…" at bounding box center [349, 90] width 476 height 63
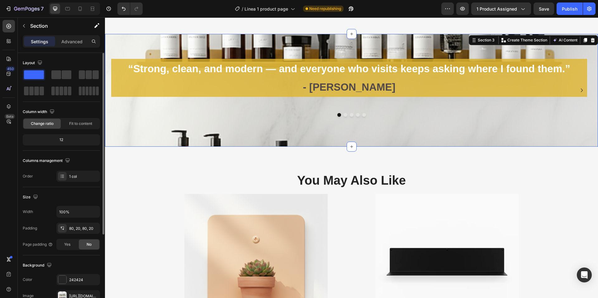
click at [266, 131] on div "“Strong, clean, and modern — and everyone who visits keeps asking where I found…" at bounding box center [351, 90] width 493 height 113
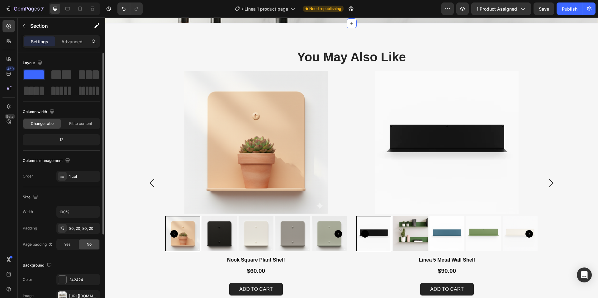
scroll to position [1090, 0]
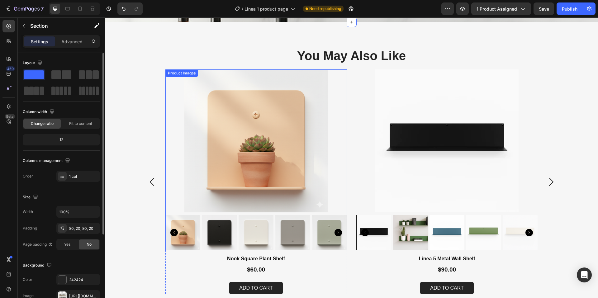
click at [172, 83] on img at bounding box center [256, 140] width 182 height 143
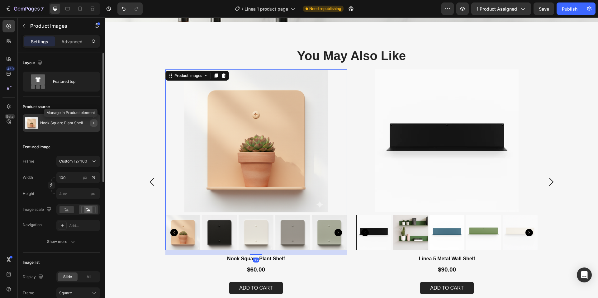
click at [92, 123] on icon "button" at bounding box center [93, 123] width 5 height 5
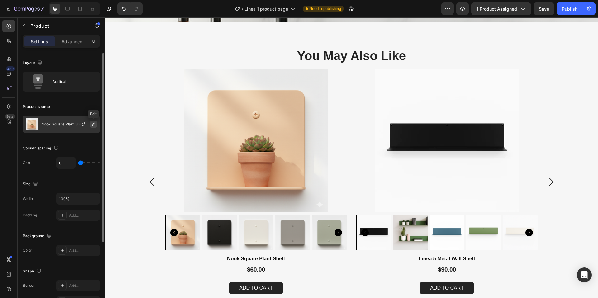
click at [92, 123] on icon "button" at bounding box center [93, 124] width 5 height 5
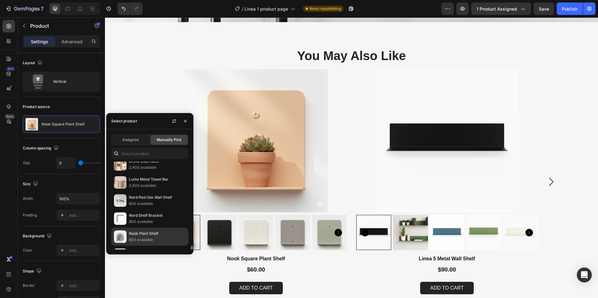
scroll to position [218, 0]
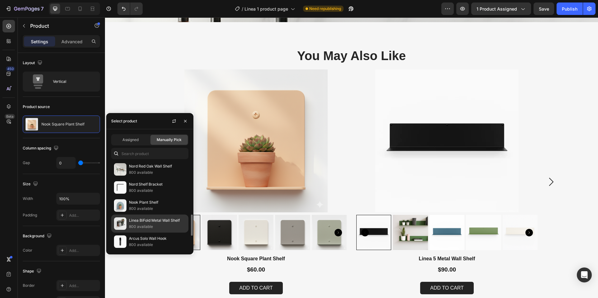
click at [152, 220] on p "Linea BiFold Metal Wall Shelf" at bounding box center [157, 220] width 57 height 6
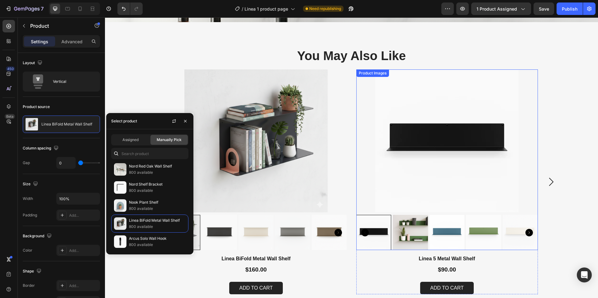
click at [370, 93] on img at bounding box center [447, 140] width 182 height 143
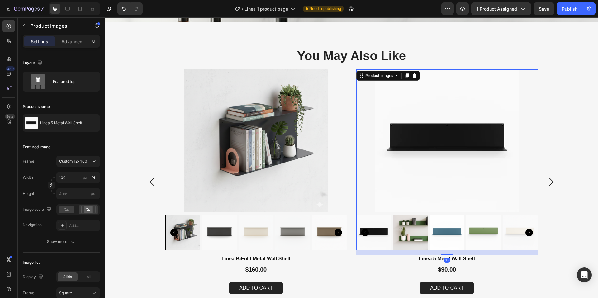
click at [363, 97] on img at bounding box center [447, 140] width 182 height 143
click at [91, 124] on button "button" at bounding box center [93, 122] width 7 height 7
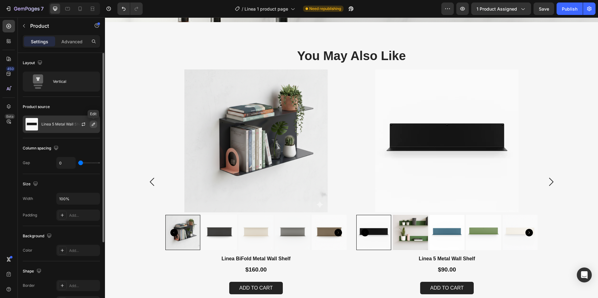
click at [93, 124] on icon "button" at bounding box center [93, 124] width 5 height 5
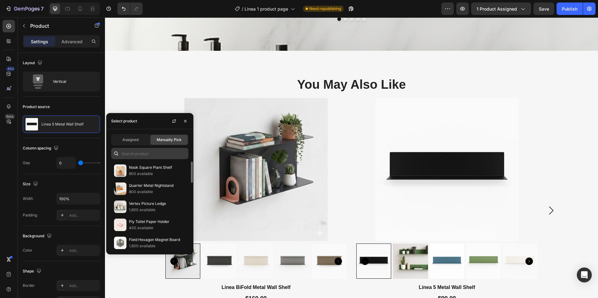
scroll to position [1059, 0]
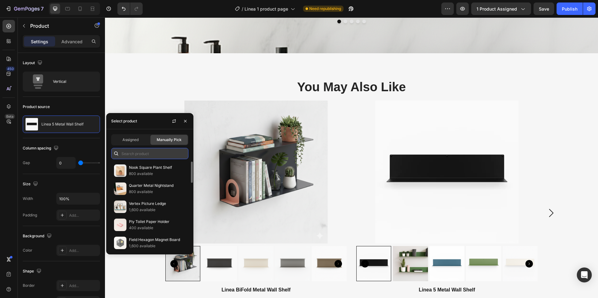
click at [143, 153] on input "text" at bounding box center [149, 153] width 77 height 11
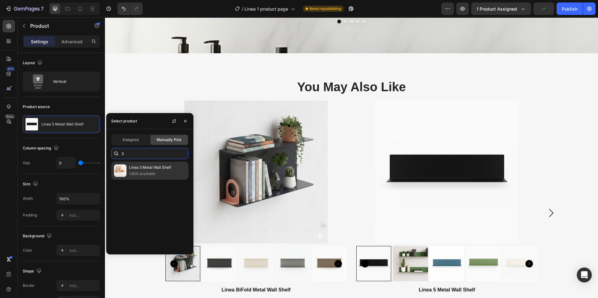
type input "3"
click at [148, 167] on p "Linea 3 Metal Wall Shelf" at bounding box center [157, 167] width 57 height 6
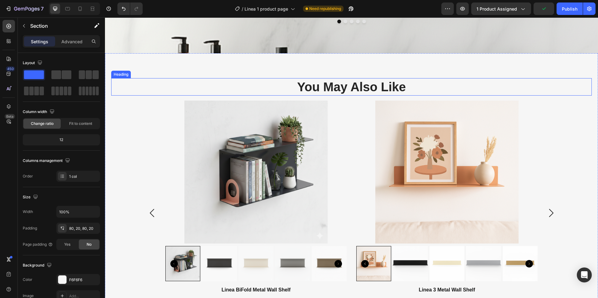
click at [476, 78] on div "You May Also Like Heading Product Images Linea BiFold Metal Wall Shelf Product …" at bounding box center [351, 201] width 493 height 297
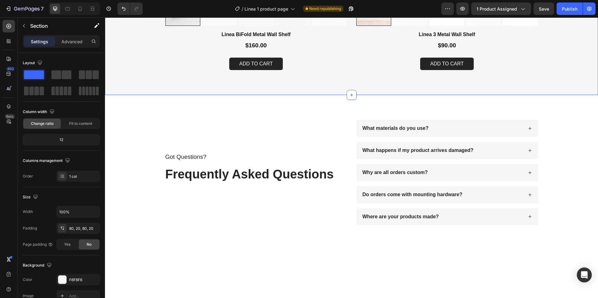
scroll to position [1340, 0]
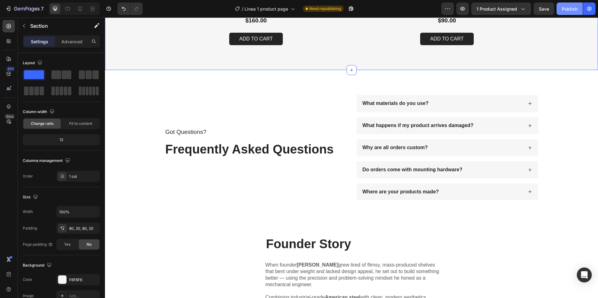
click at [571, 11] on div "Publish" at bounding box center [570, 9] width 16 height 7
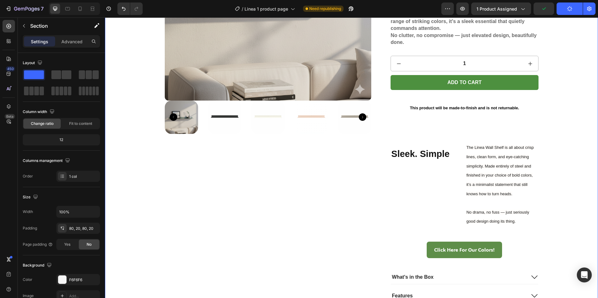
scroll to position [0, 0]
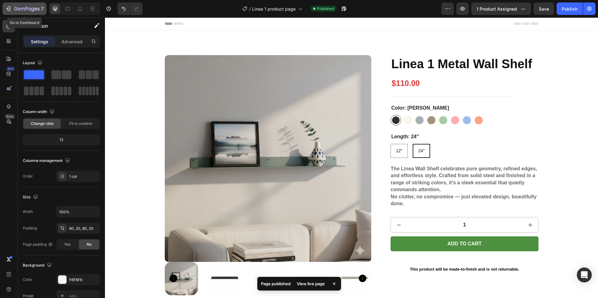
click at [41, 7] on p "7" at bounding box center [42, 8] width 3 height 7
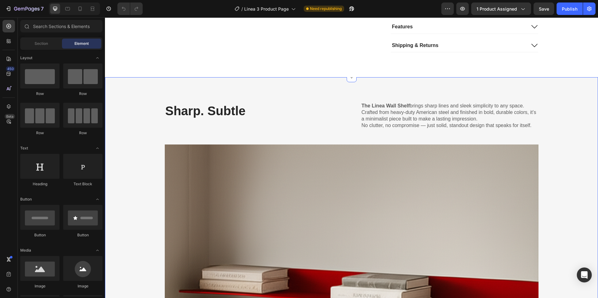
scroll to position [436, 0]
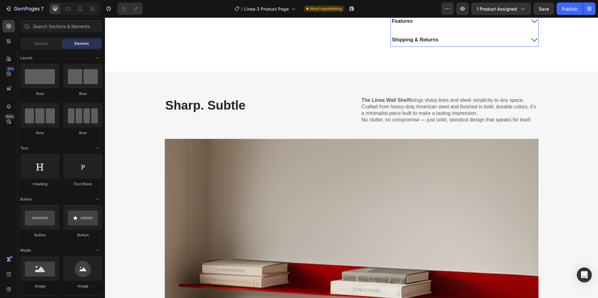
click at [438, 36] on div "Shipping & Returns" at bounding box center [458, 40] width 135 height 8
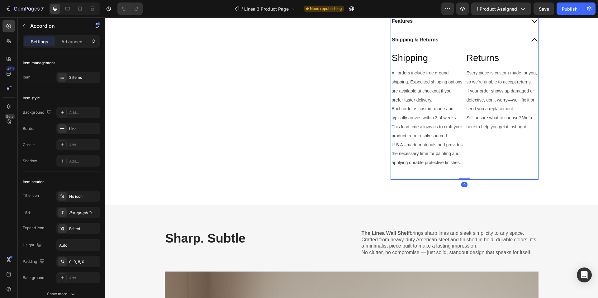
click at [456, 43] on div "Shipping & Returns" at bounding box center [458, 40] width 135 height 8
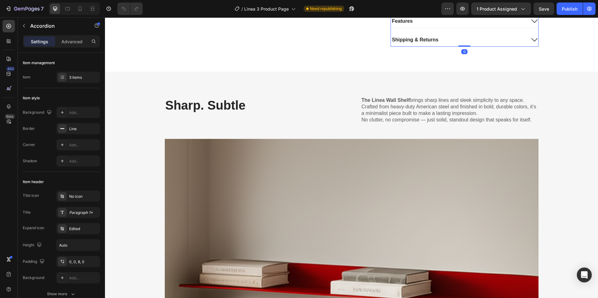
click at [462, 38] on div "Shipping & Returns" at bounding box center [458, 40] width 135 height 8
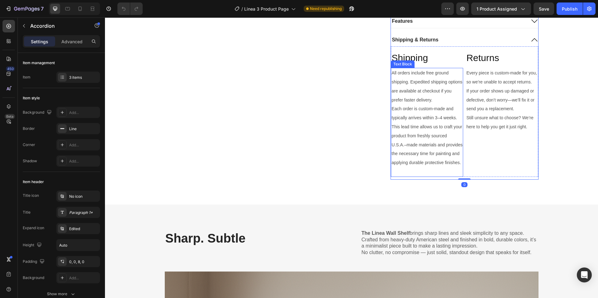
click at [439, 117] on span "Each order is custom-made and typically arrives within 3–4 weeks." at bounding box center [424, 113] width 65 height 14
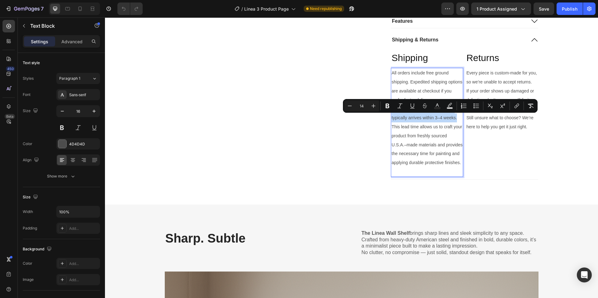
click at [440, 117] on span "Each order is custom-made and typically arrives within 3–4 weeks." at bounding box center [424, 113] width 65 height 14
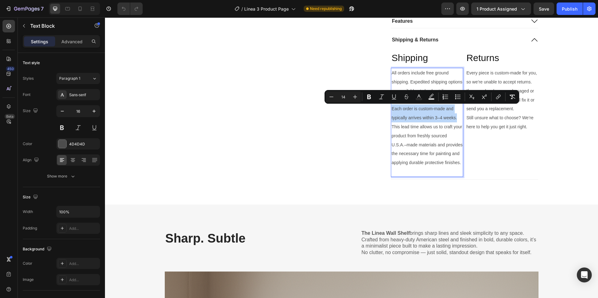
click at [439, 119] on span "Each order is custom-made and typically arrives within 3–4 weeks." at bounding box center [424, 113] width 65 height 14
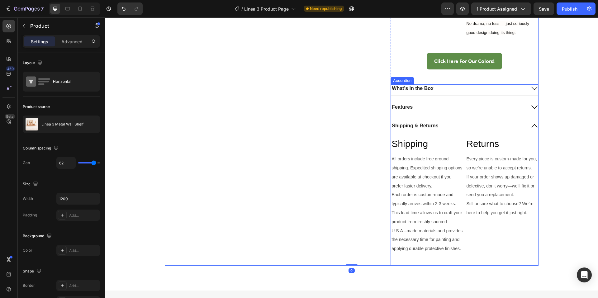
scroll to position [343, 0]
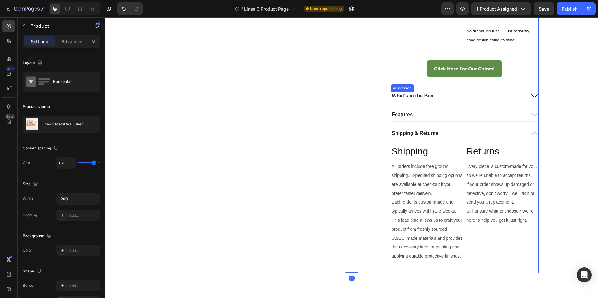
click at [427, 105] on div "What's in the Box Features Shipping & Returns Shipping Heading All orders inclu…" at bounding box center [465, 182] width 148 height 181
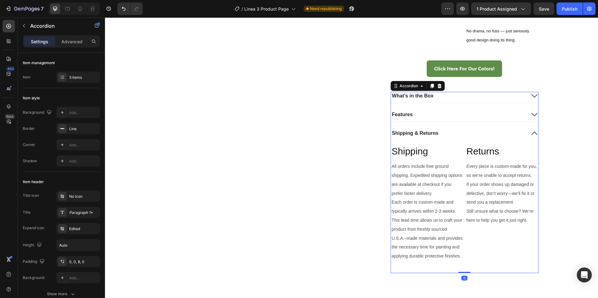
click at [447, 95] on div "What's in the Box" at bounding box center [458, 96] width 135 height 8
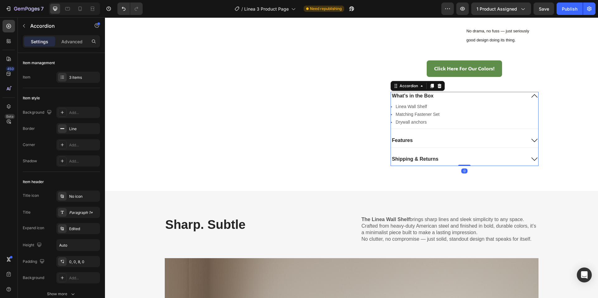
click at [421, 135] on div "What's in the Box Icon Linea Wall Shelf Text Block Row Icon Matching Fastener S…" at bounding box center [465, 129] width 148 height 74
click at [421, 137] on div "Features" at bounding box center [458, 140] width 135 height 8
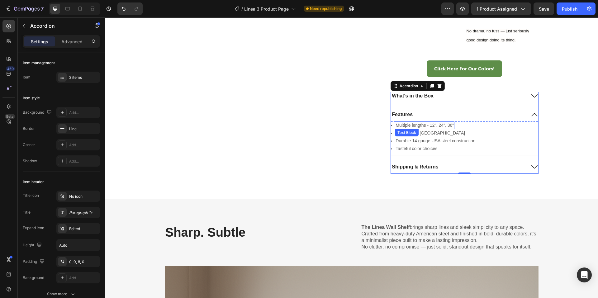
click at [449, 124] on p "Multiple lengths - 12", 24", 36"" at bounding box center [425, 125] width 58 height 7
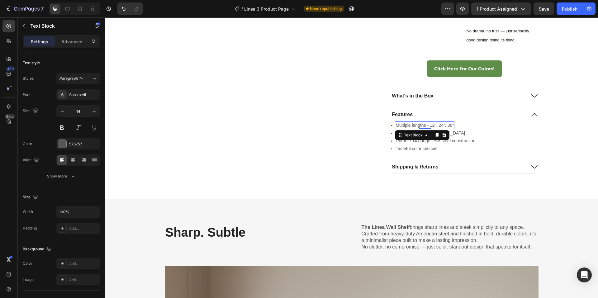
click at [449, 124] on p "Multiple lengths - 12", 24", 36"" at bounding box center [425, 125] width 58 height 7
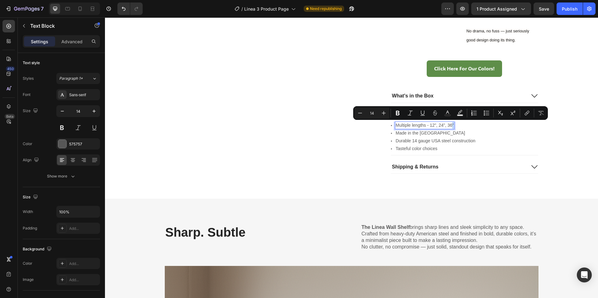
click at [452, 125] on div "Multiple lengths - 12", 24", 36"" at bounding box center [425, 125] width 60 height 8
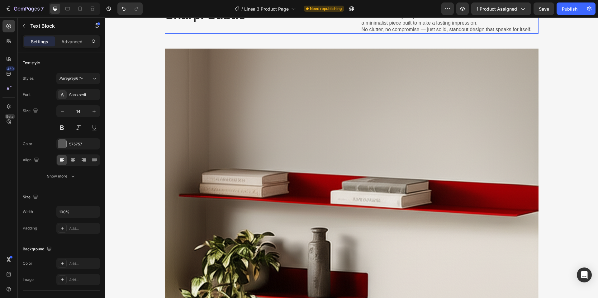
scroll to position [561, 0]
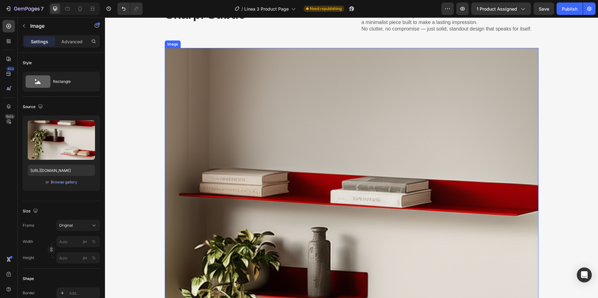
click at [331, 124] on img at bounding box center [352, 290] width 374 height 485
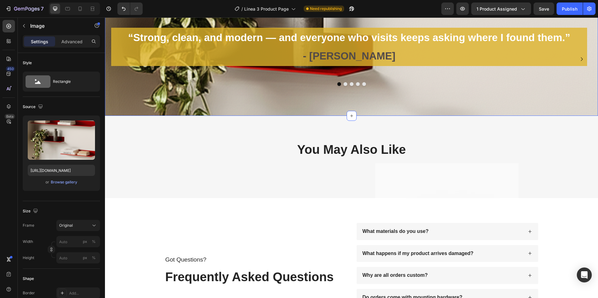
scroll to position [1215, 0]
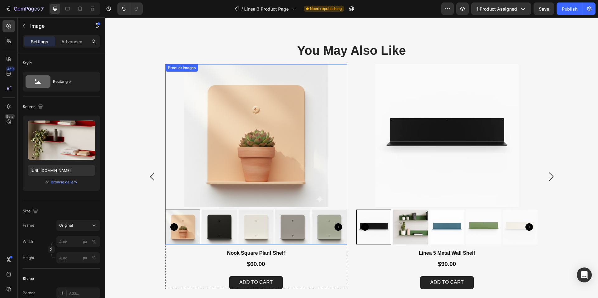
click at [179, 88] on img at bounding box center [256, 135] width 182 height 143
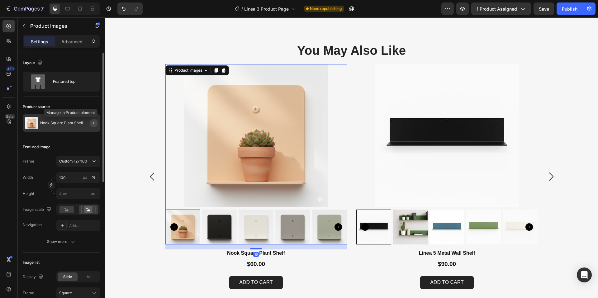
click at [94, 123] on icon "button" at bounding box center [93, 123] width 1 height 2
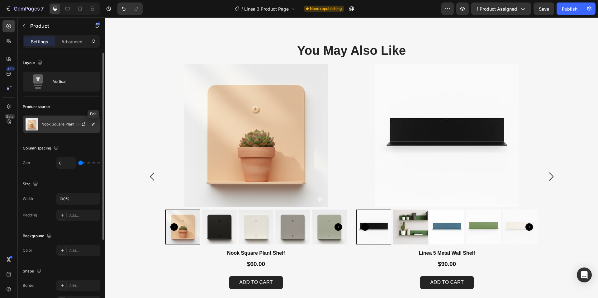
drag, startPoint x: 94, startPoint y: 125, endPoint x: 93, endPoint y: 128, distance: 3.6
click at [93, 125] on icon "button" at bounding box center [93, 124] width 5 height 5
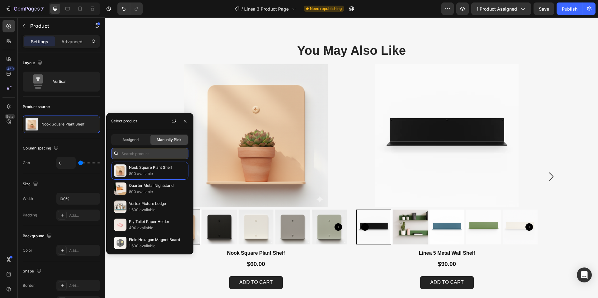
click at [152, 155] on input "text" at bounding box center [149, 153] width 77 height 11
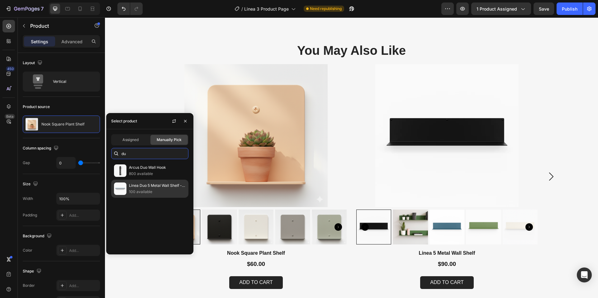
type input "du"
click at [147, 189] on p "100 available" at bounding box center [157, 192] width 57 height 6
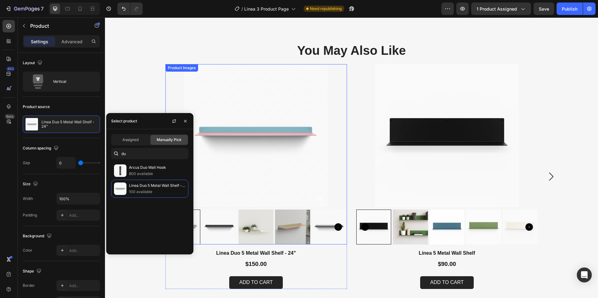
click at [356, 102] on img at bounding box center [447, 135] width 182 height 143
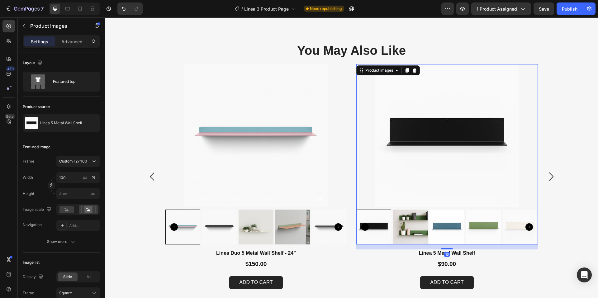
click at [360, 100] on img at bounding box center [447, 135] width 182 height 143
click at [91, 125] on button "button" at bounding box center [93, 122] width 7 height 7
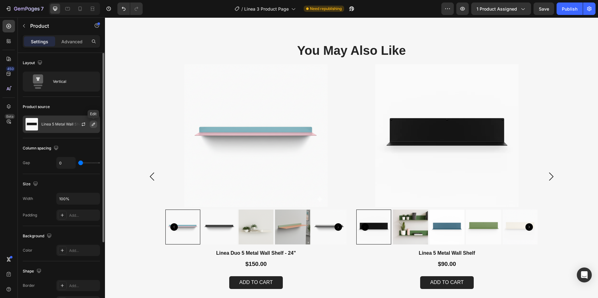
click at [93, 126] on icon "button" at bounding box center [93, 124] width 5 height 5
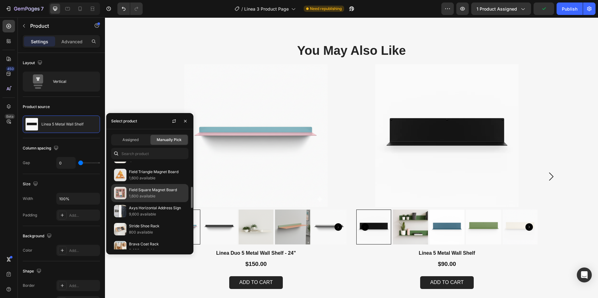
scroll to position [198, 0]
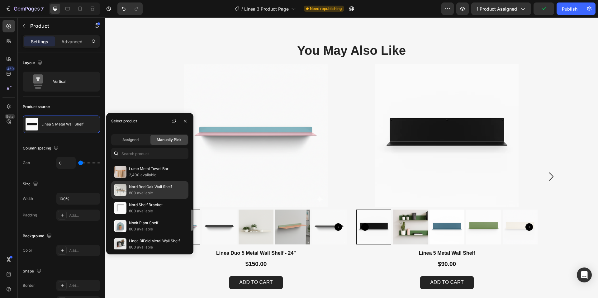
click at [154, 192] on p "800 available" at bounding box center [157, 193] width 57 height 6
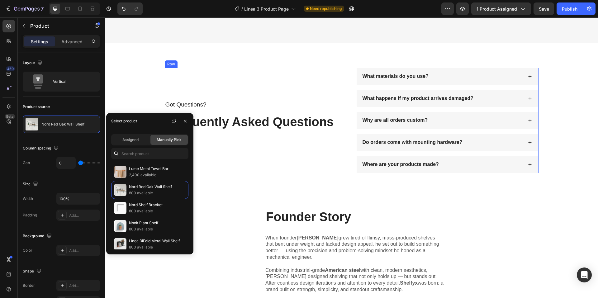
scroll to position [1495, 0]
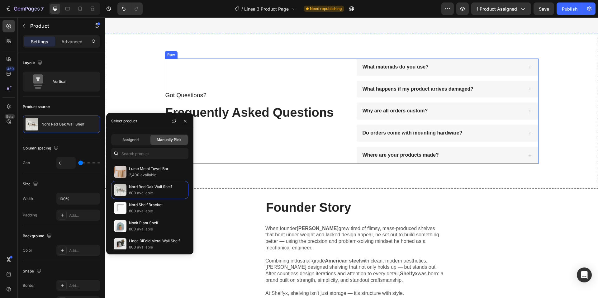
click at [279, 188] on div "Got Questions? Text Block Frequently Asked Questions Heading What materials do …" at bounding box center [351, 111] width 493 height 155
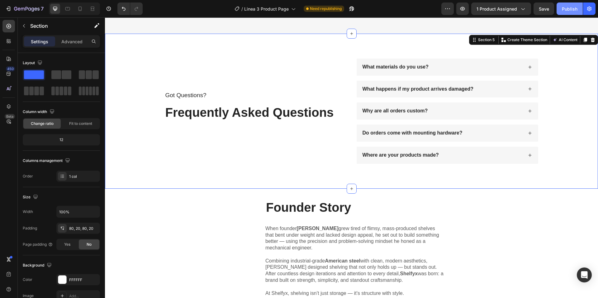
click at [568, 7] on div "Publish" at bounding box center [570, 9] width 16 height 7
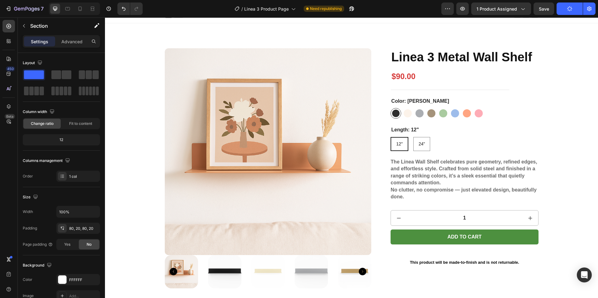
scroll to position [0, 0]
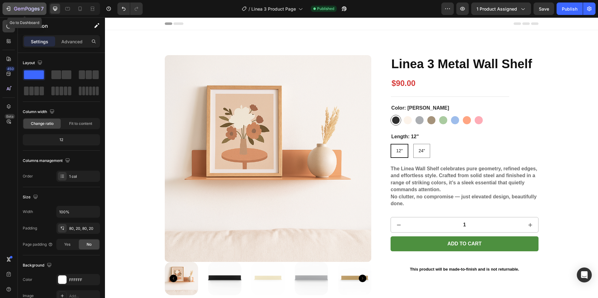
click at [32, 9] on icon "button" at bounding box center [32, 9] width 3 height 4
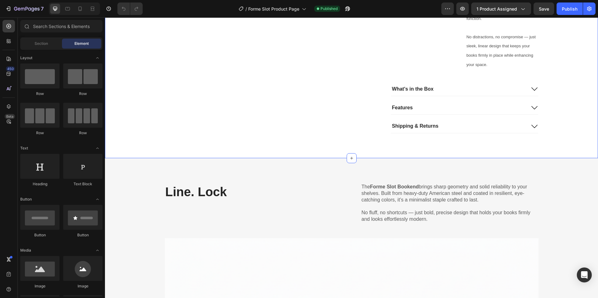
scroll to position [436, 0]
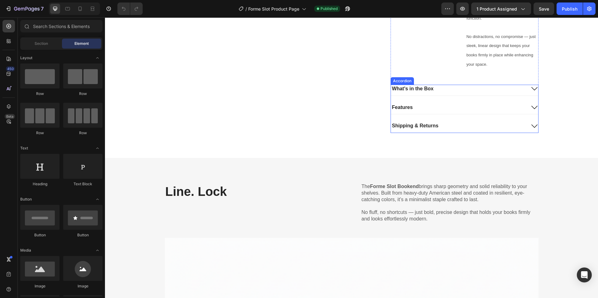
click at [467, 126] on div "Shipping & Returns" at bounding box center [458, 126] width 135 height 8
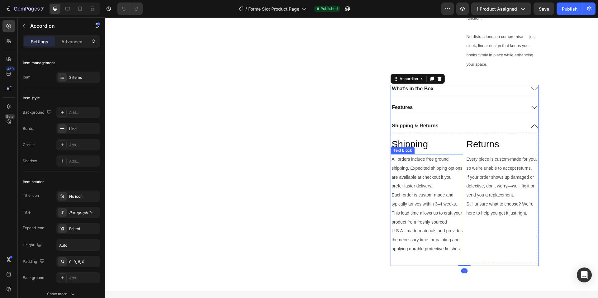
click at [439, 204] on span "Each order is custom-made and typically arrives within 3–4 weeks." at bounding box center [424, 200] width 65 height 14
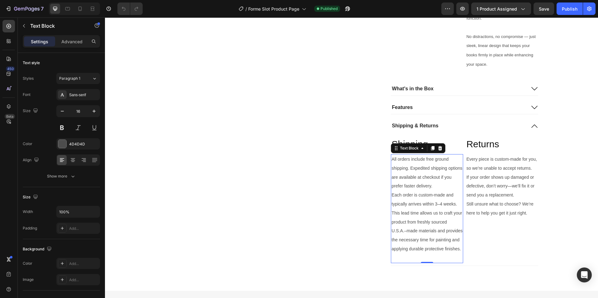
click at [439, 204] on span "Each order is custom-made and typically arrives within 3–4 weeks." at bounding box center [424, 200] width 65 height 14
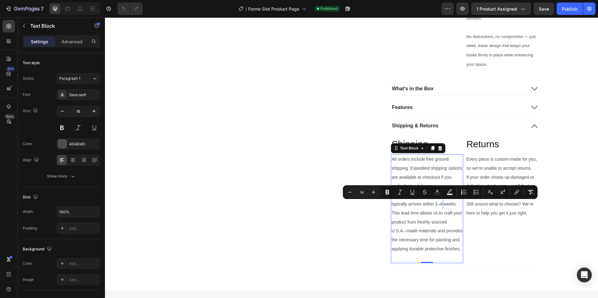
click at [441, 205] on span "Each order is custom-made and typically arrives within 3–4 weeks." at bounding box center [424, 200] width 65 height 14
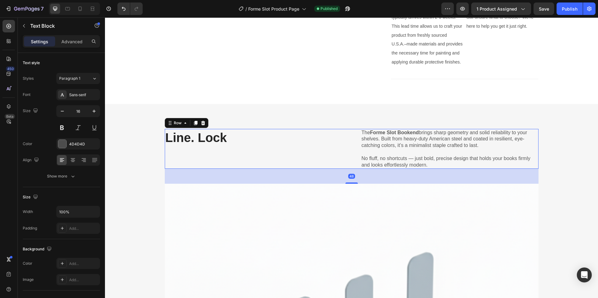
click at [298, 157] on div "Line. Lock Heading" at bounding box center [254, 149] width 178 height 40
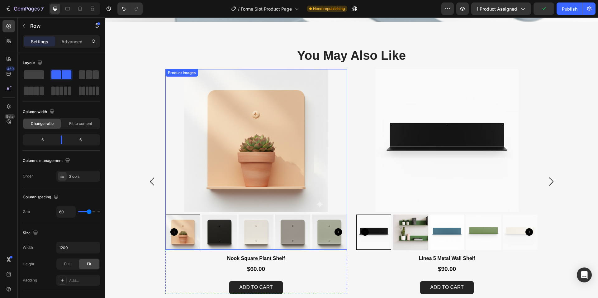
click at [169, 81] on img at bounding box center [256, 140] width 182 height 143
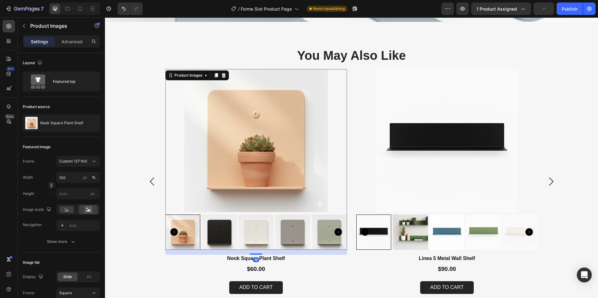
scroll to position [1371, 0]
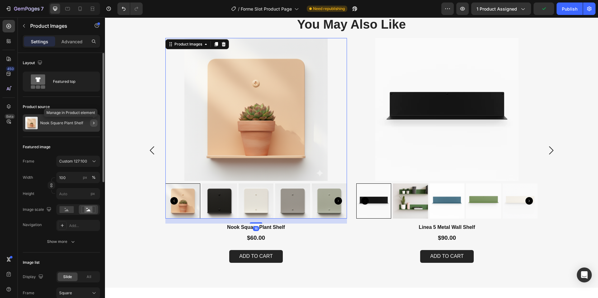
click at [92, 122] on icon "button" at bounding box center [93, 123] width 5 height 5
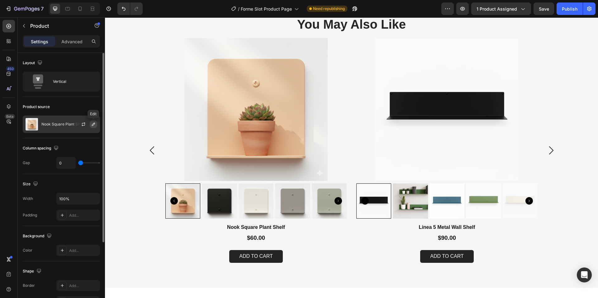
click at [91, 125] on icon "button" at bounding box center [93, 124] width 5 height 5
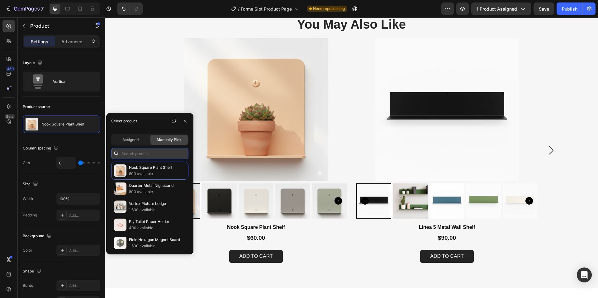
click at [146, 154] on input "text" at bounding box center [149, 153] width 77 height 11
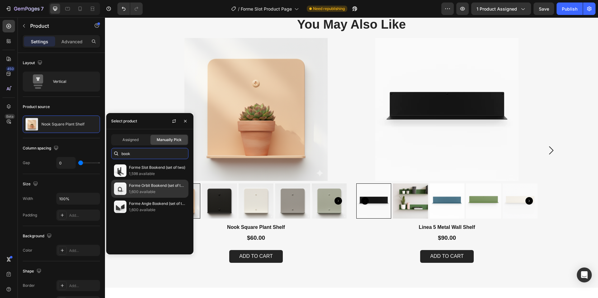
type input "book"
click at [152, 187] on p "Forme Orbit Bookend (set of two)" at bounding box center [157, 186] width 57 height 6
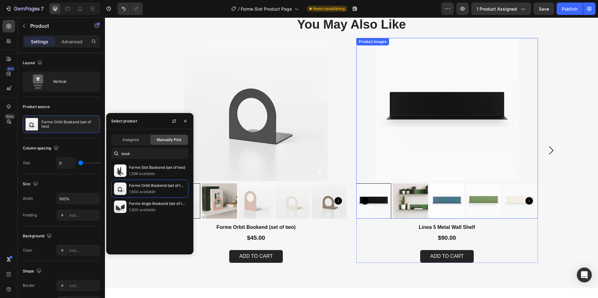
click at [365, 90] on img at bounding box center [447, 109] width 182 height 143
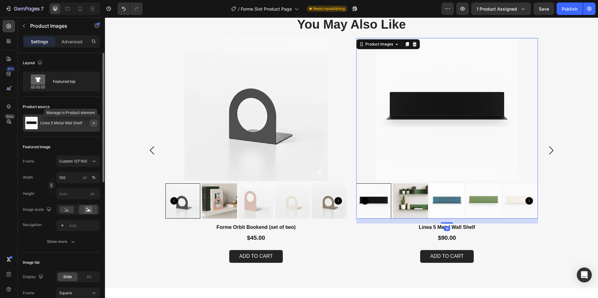
click at [94, 123] on icon "button" at bounding box center [93, 123] width 5 height 5
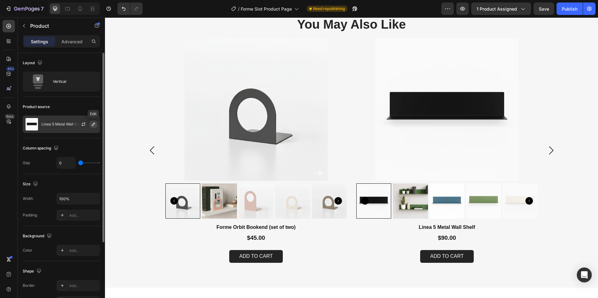
click at [92, 125] on icon "button" at bounding box center [93, 124] width 3 height 3
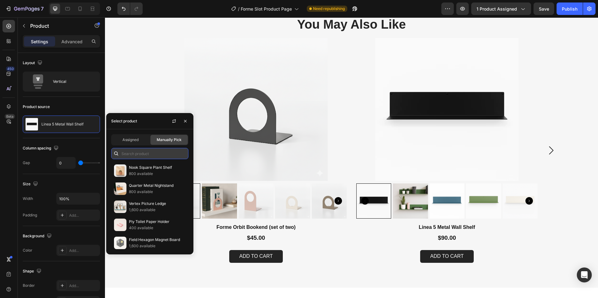
click at [133, 151] on input "text" at bounding box center [149, 153] width 77 height 11
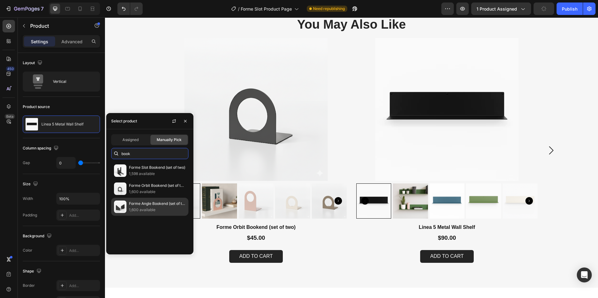
type input "book"
click at [162, 209] on p "1,600 available" at bounding box center [157, 210] width 57 height 6
click at [162, 208] on p "1,600 available" at bounding box center [157, 210] width 57 height 6
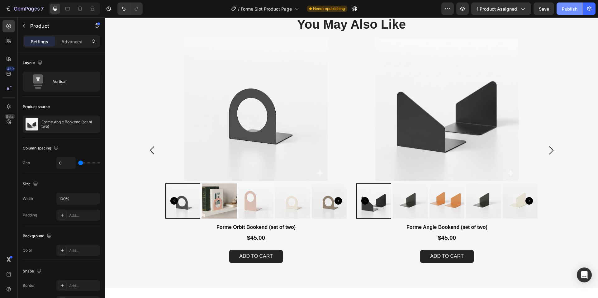
click at [566, 4] on button "Publish" at bounding box center [570, 8] width 26 height 12
click at [22, 10] on icon "button" at bounding box center [27, 9] width 26 height 5
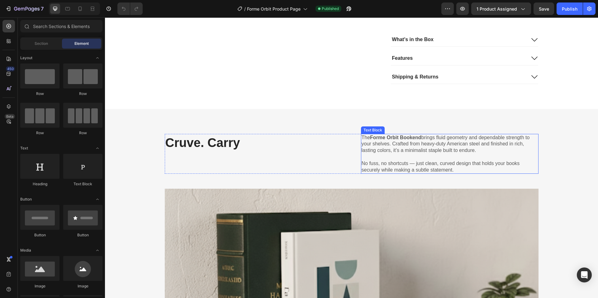
scroll to position [343, 0]
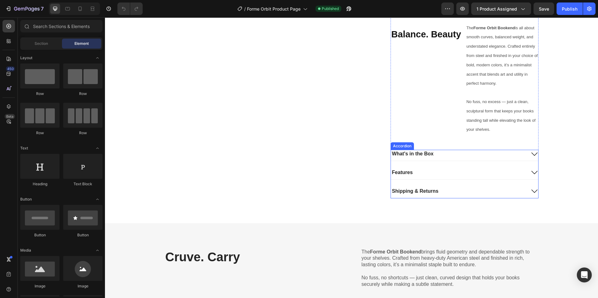
click at [455, 192] on div "Shipping & Returns" at bounding box center [458, 191] width 135 height 8
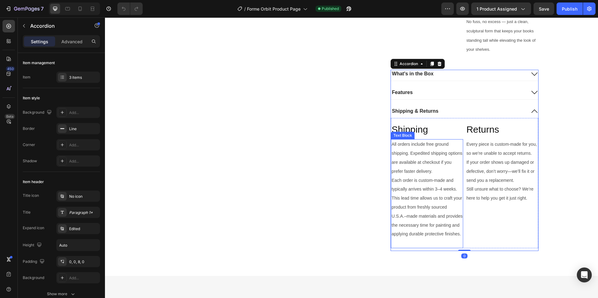
scroll to position [436, 0]
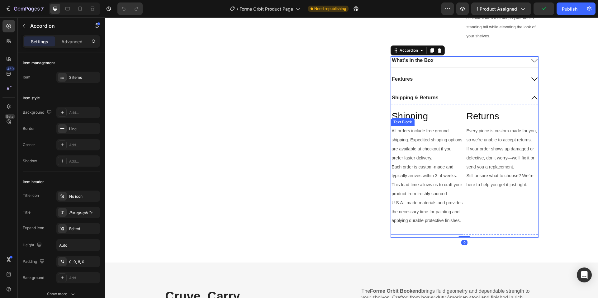
click at [440, 175] on span "Each order is custom-made and typically arrives within 3–4 weeks." at bounding box center [424, 171] width 65 height 14
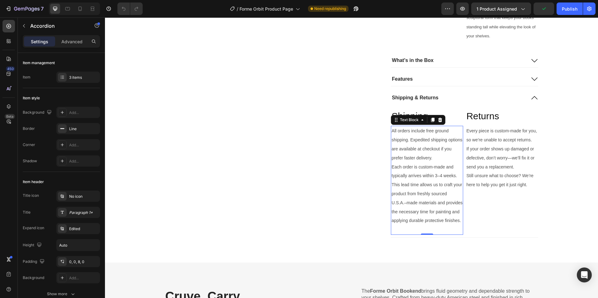
click at [440, 175] on span "Each order is custom-made and typically arrives within 3–4 weeks." at bounding box center [424, 171] width 65 height 14
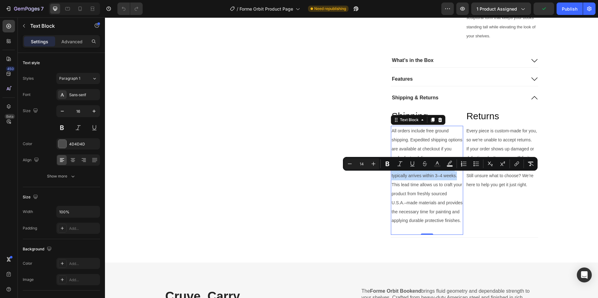
click at [440, 175] on span "Each order is custom-made and typically arrives within 3–4 weeks." at bounding box center [424, 171] width 65 height 14
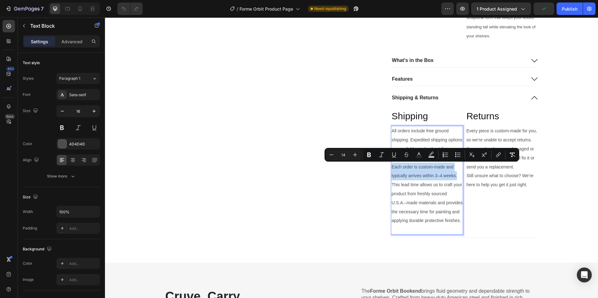
click at [440, 176] on span "Each order is custom-made and typically arrives within 3–4 weeks." at bounding box center [424, 171] width 65 height 14
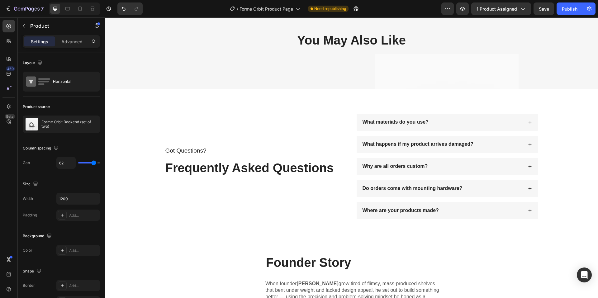
scroll to position [1215, 0]
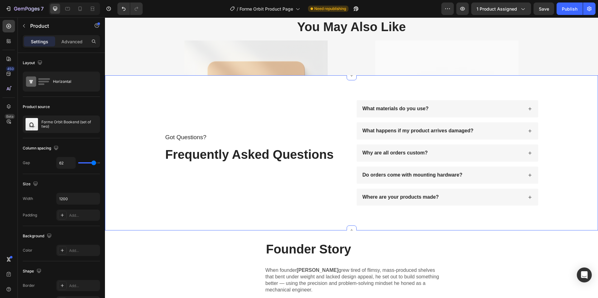
click at [377, 78] on div "Got Questions? Text Block Frequently Asked Questions Heading What materials do …" at bounding box center [351, 152] width 493 height 155
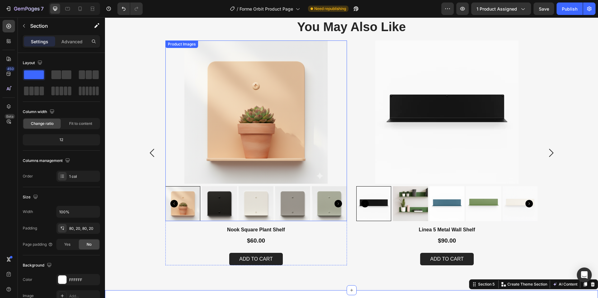
click at [171, 57] on img at bounding box center [256, 111] width 182 height 143
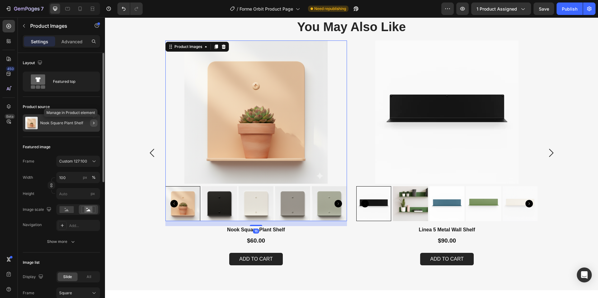
click at [92, 124] on icon "button" at bounding box center [93, 123] width 5 height 5
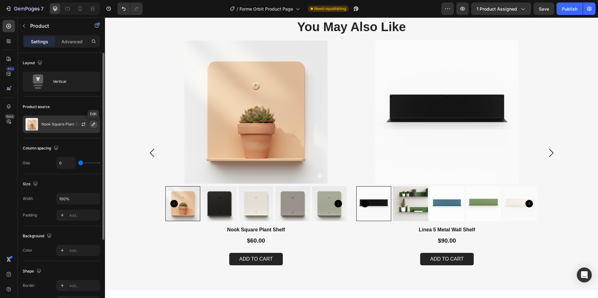
click at [95, 125] on icon "button" at bounding box center [93, 124] width 5 height 5
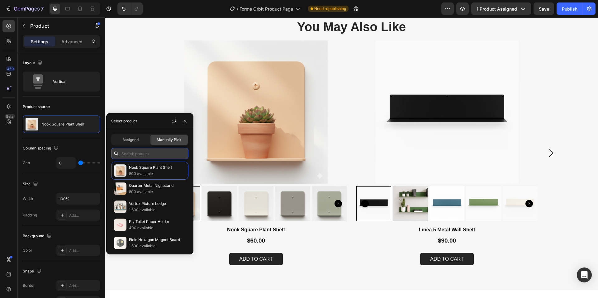
click at [138, 153] on input "text" at bounding box center [149, 153] width 77 height 11
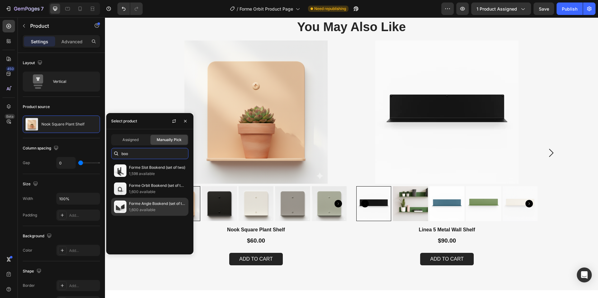
type input "boo"
click at [151, 201] on p "Forme Angle Bookend (set of two)" at bounding box center [157, 204] width 57 height 6
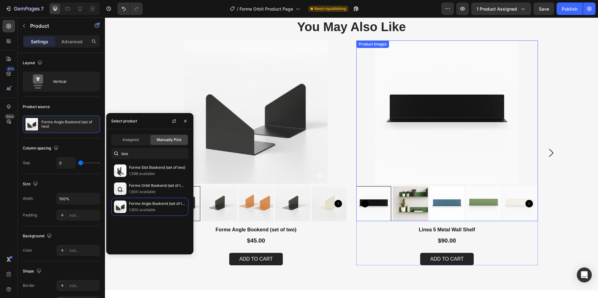
click at [361, 83] on img at bounding box center [447, 111] width 182 height 143
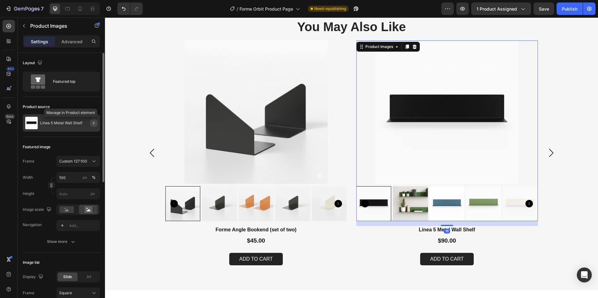
click at [93, 123] on icon "button" at bounding box center [93, 123] width 5 height 5
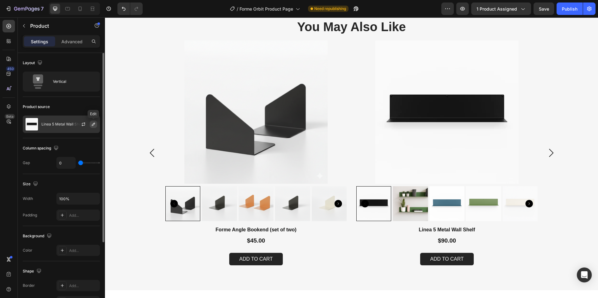
click at [93, 126] on icon "button" at bounding box center [93, 124] width 5 height 5
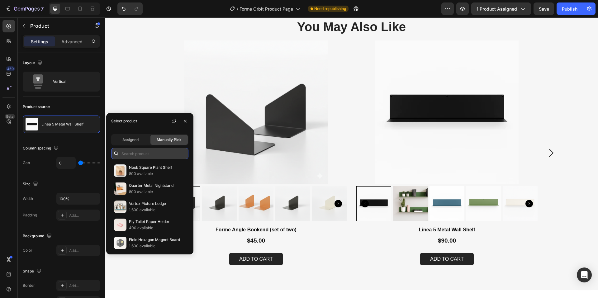
click at [150, 156] on input "text" at bounding box center [149, 153] width 77 height 11
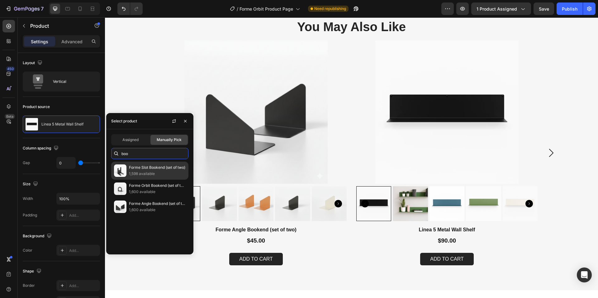
type input "boo"
click at [150, 170] on p "Forme Slot Bookend (set of two)" at bounding box center [157, 167] width 57 height 6
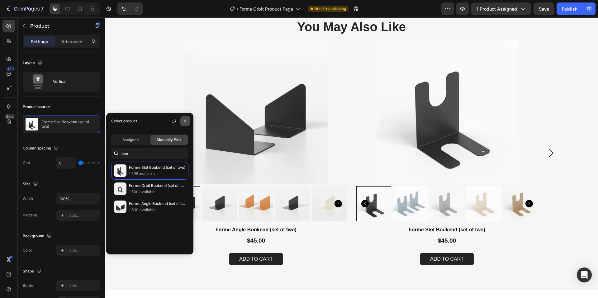
drag, startPoint x: 186, startPoint y: 121, endPoint x: 62, endPoint y: 61, distance: 137.1
click at [186, 121] on icon "button" at bounding box center [185, 121] width 2 height 2
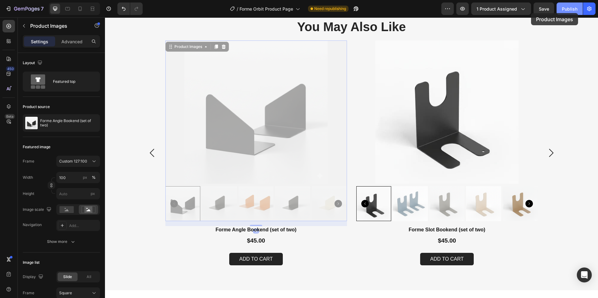
click at [558, 9] on button "Publish" at bounding box center [570, 8] width 26 height 12
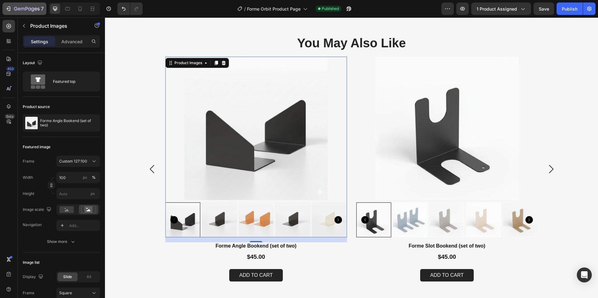
click at [33, 7] on icon "button" at bounding box center [27, 9] width 26 height 5
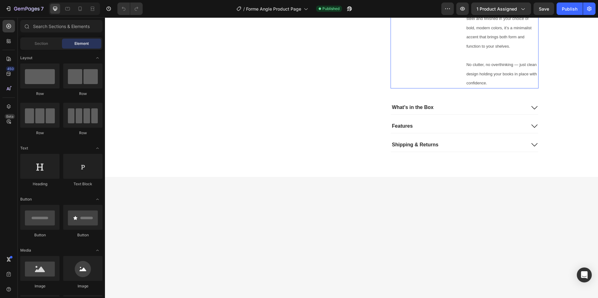
scroll to position [405, 0]
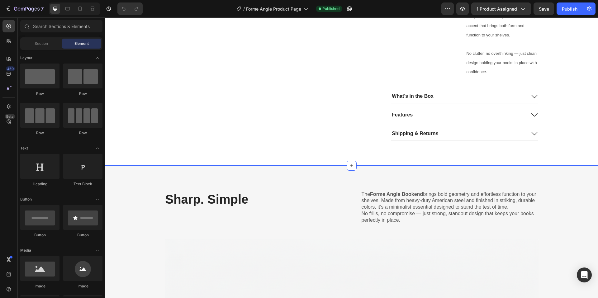
click at [454, 137] on div "Shipping & Returns" at bounding box center [458, 134] width 135 height 8
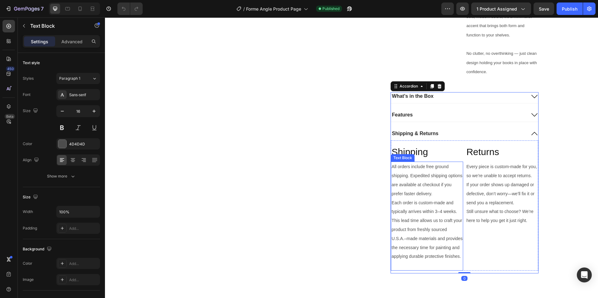
click at [440, 212] on span "Each order is custom-made and typically arrives within 3–4 weeks." at bounding box center [424, 207] width 65 height 14
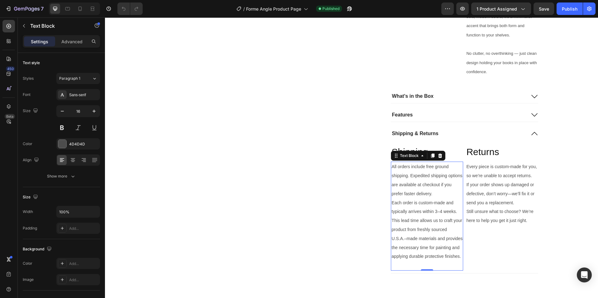
click at [440, 212] on span "Each order is custom-made and typically arrives within 3–4 weeks." at bounding box center [424, 207] width 65 height 14
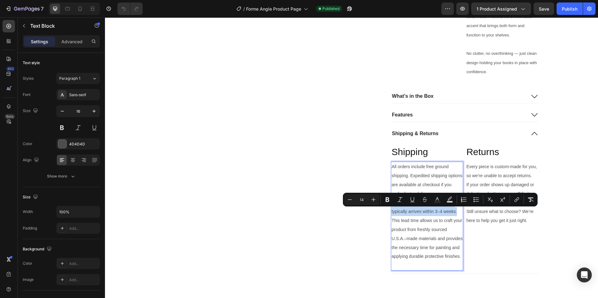
click at [440, 212] on span "Each order is custom-made and typically arrives within 3–4 weeks." at bounding box center [424, 207] width 65 height 14
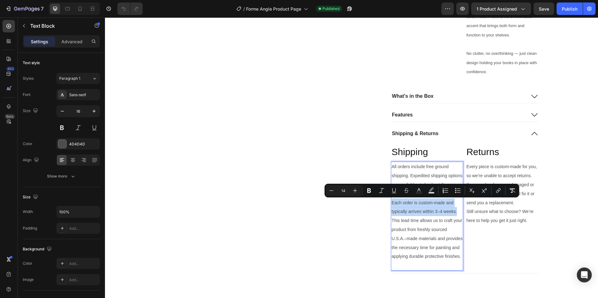
click at [440, 212] on span "Each order is custom-made and typically arrives within 3–4 weeks." at bounding box center [424, 207] width 65 height 14
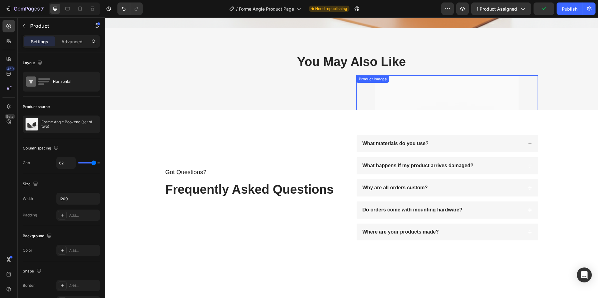
scroll to position [1122, 0]
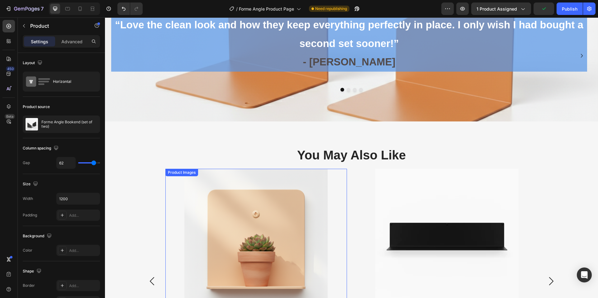
click at [321, 177] on img at bounding box center [256, 240] width 182 height 143
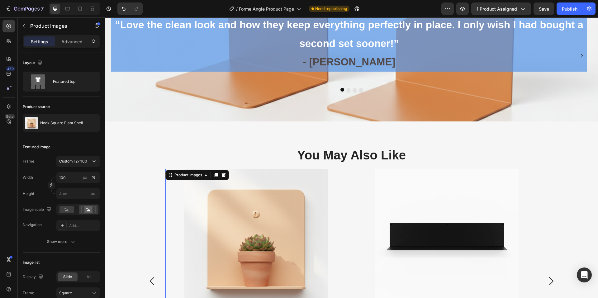
click at [172, 193] on img at bounding box center [256, 240] width 182 height 143
click at [95, 123] on icon "button" at bounding box center [93, 123] width 5 height 5
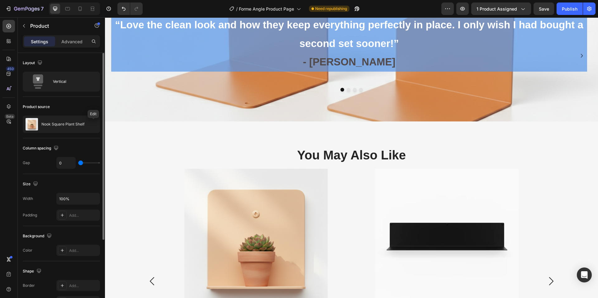
click at [0, 0] on icon "button" at bounding box center [0, 0] width 0 height 0
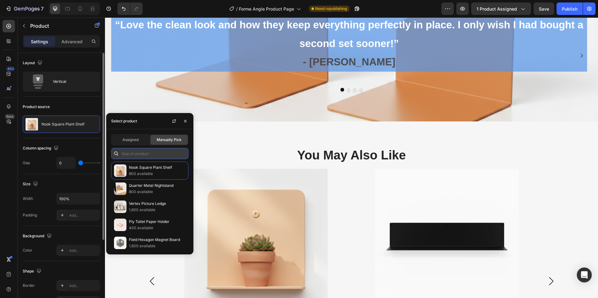
click at [154, 156] on input "text" at bounding box center [149, 153] width 77 height 11
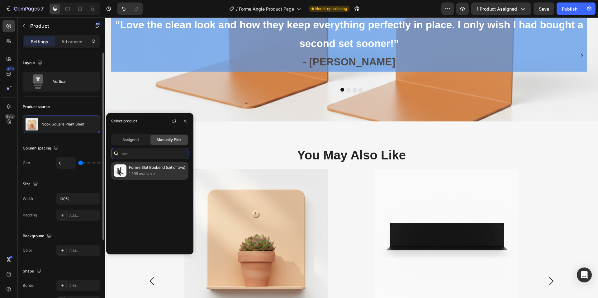
type input "slot"
click at [151, 166] on p "Forme Slot Bookend (set of two)" at bounding box center [157, 167] width 57 height 6
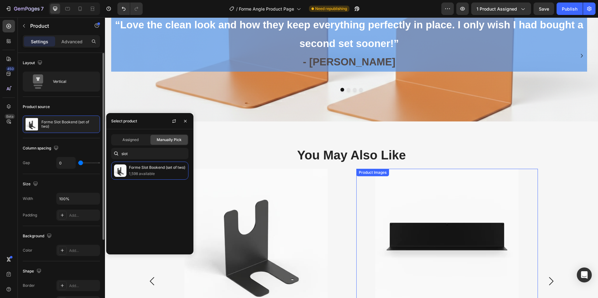
click at [368, 181] on img at bounding box center [447, 240] width 182 height 143
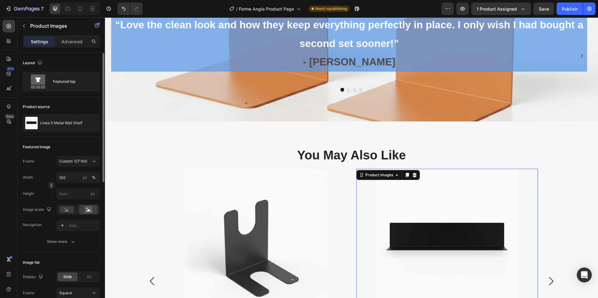
click at [358, 190] on img at bounding box center [447, 240] width 182 height 143
click at [97, 125] on button "button" at bounding box center [93, 122] width 7 height 7
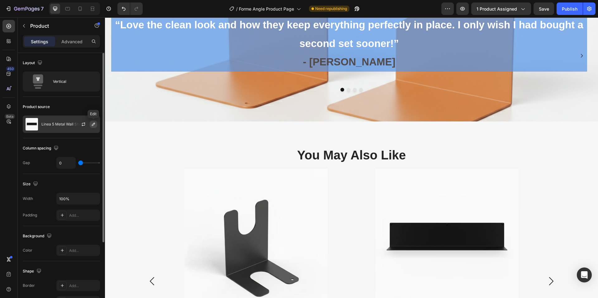
click at [92, 123] on icon "button" at bounding box center [93, 124] width 5 height 5
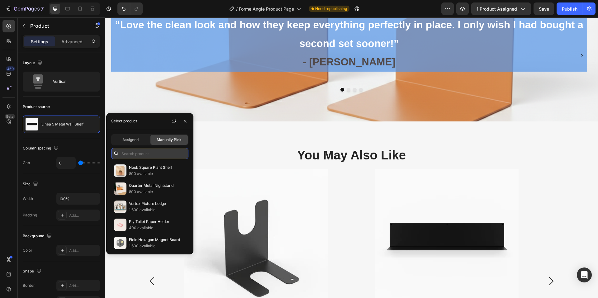
click at [143, 149] on input "text" at bounding box center [149, 153] width 77 height 11
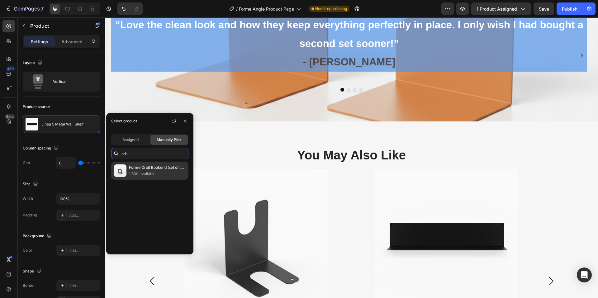
type input "orb"
click at [143, 164] on div "Forme Orbit Bookend (set of two) 1,600 available" at bounding box center [149, 171] width 77 height 18
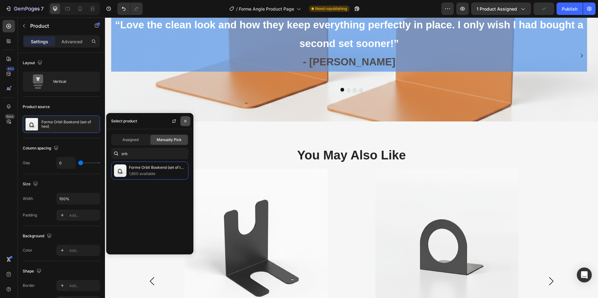
click at [185, 122] on icon "button" at bounding box center [185, 121] width 5 height 5
click at [234, 155] on h2 "You May Also Like" at bounding box center [352, 154] width 374 height 17
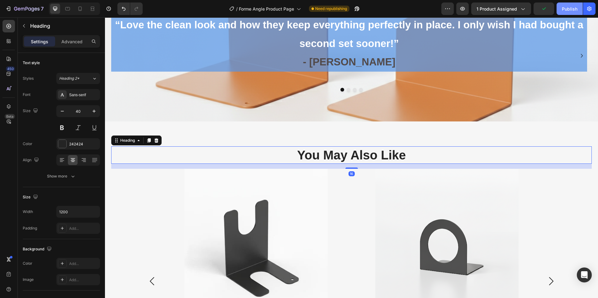
click at [569, 7] on div "Publish" at bounding box center [570, 9] width 16 height 7
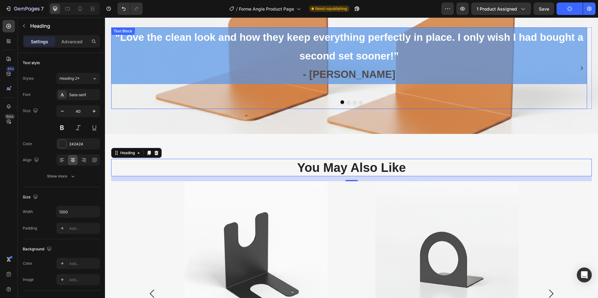
scroll to position [1059, 0]
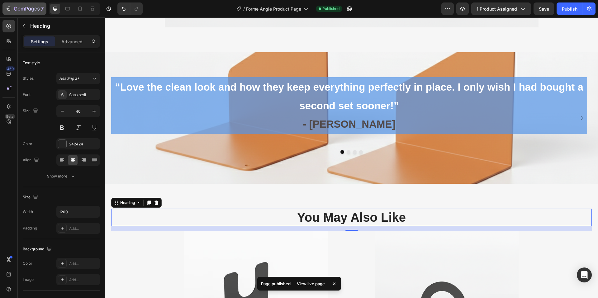
click at [33, 8] on icon "button" at bounding box center [32, 9] width 3 height 4
